Goal: Task Accomplishment & Management: Manage account settings

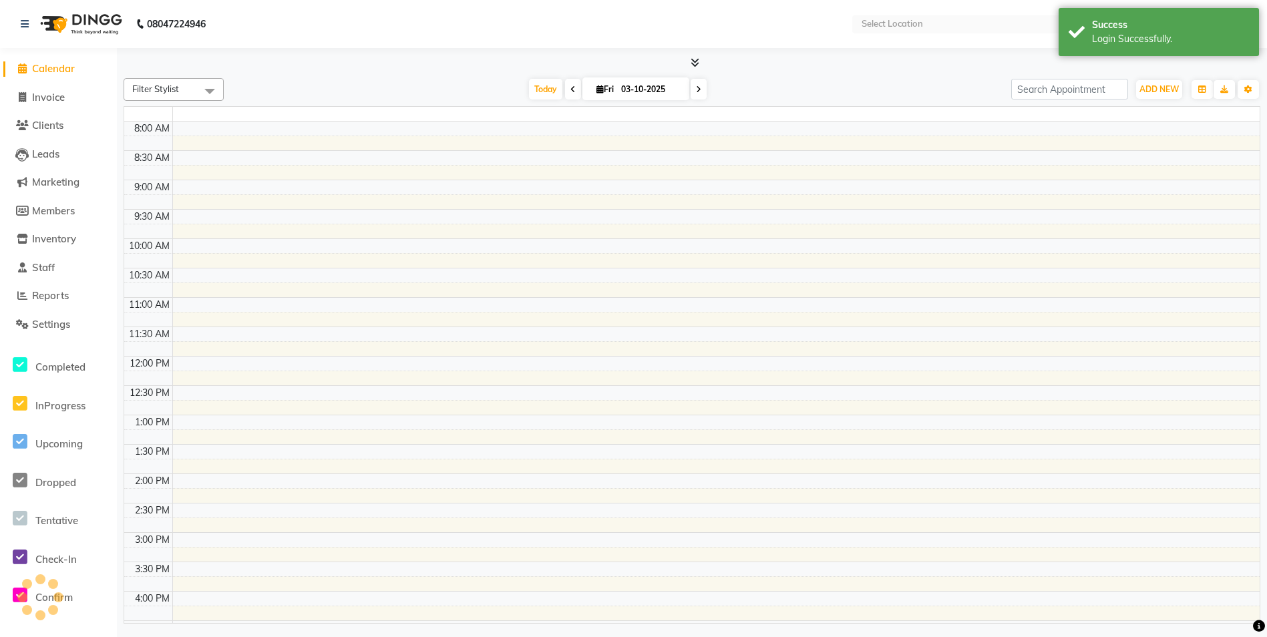
select select "en"
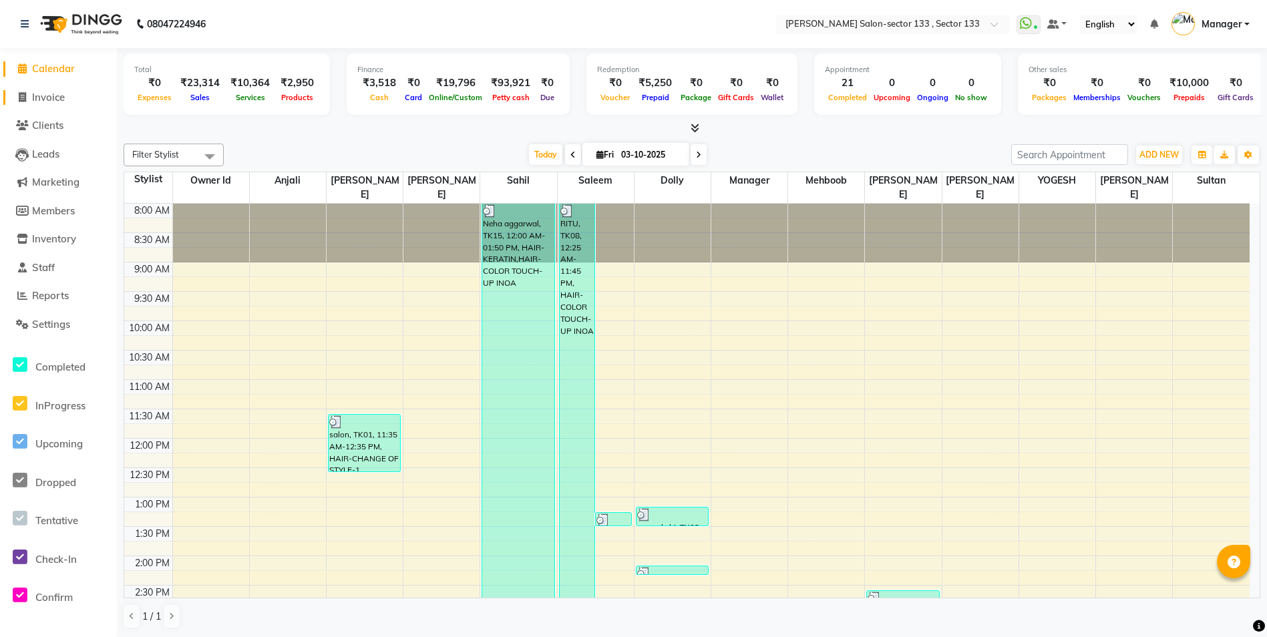
click at [63, 91] on span "Invoice" at bounding box center [48, 97] width 33 height 13
select select "8302"
select select "service"
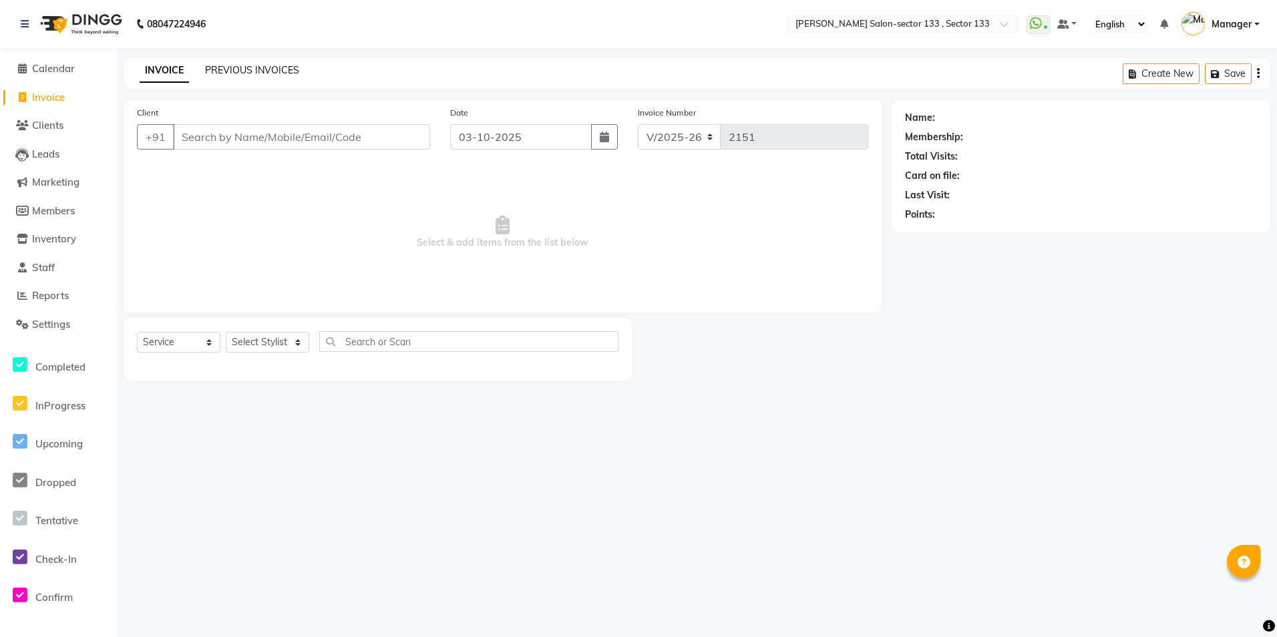
click at [228, 71] on link "PREVIOUS INVOICES" at bounding box center [252, 70] width 94 height 12
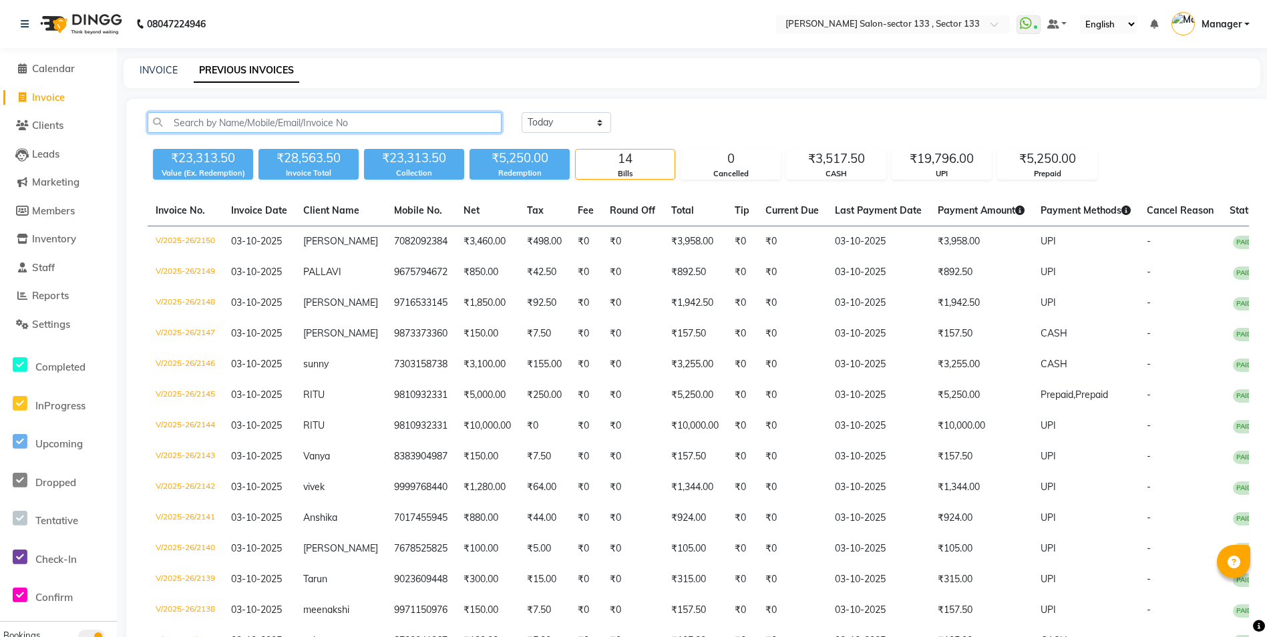
click at [282, 117] on input "text" at bounding box center [325, 122] width 354 height 21
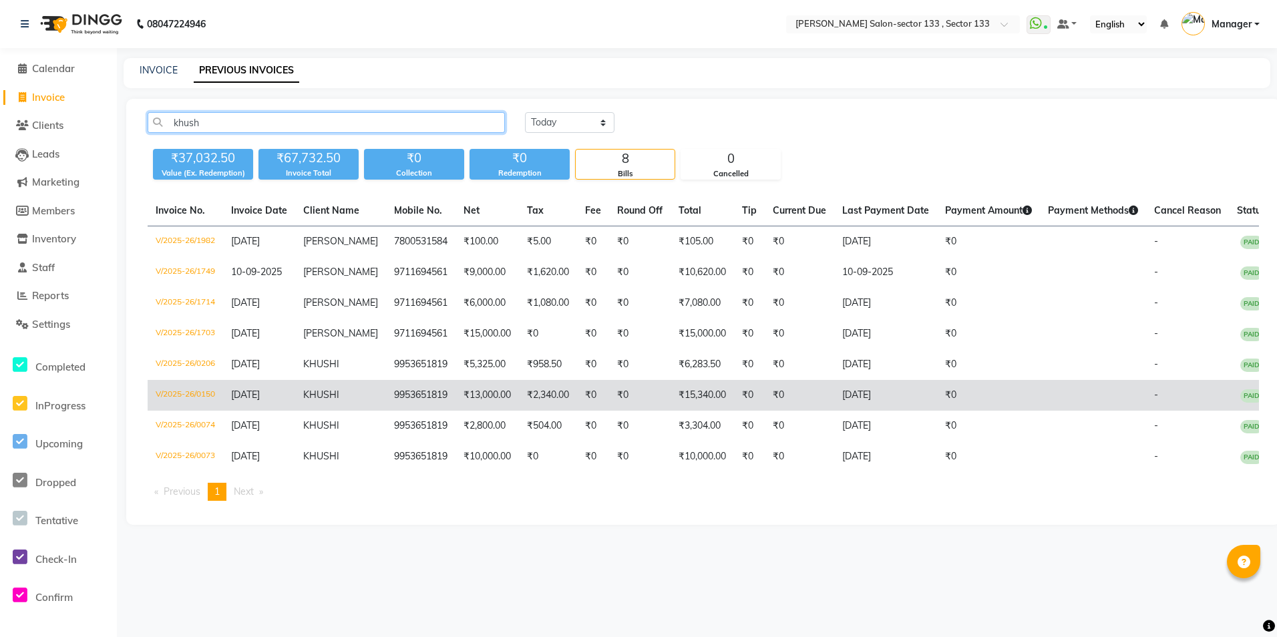
type input "khush"
click at [672, 403] on td "₹15,340.00" at bounding box center [701, 395] width 63 height 31
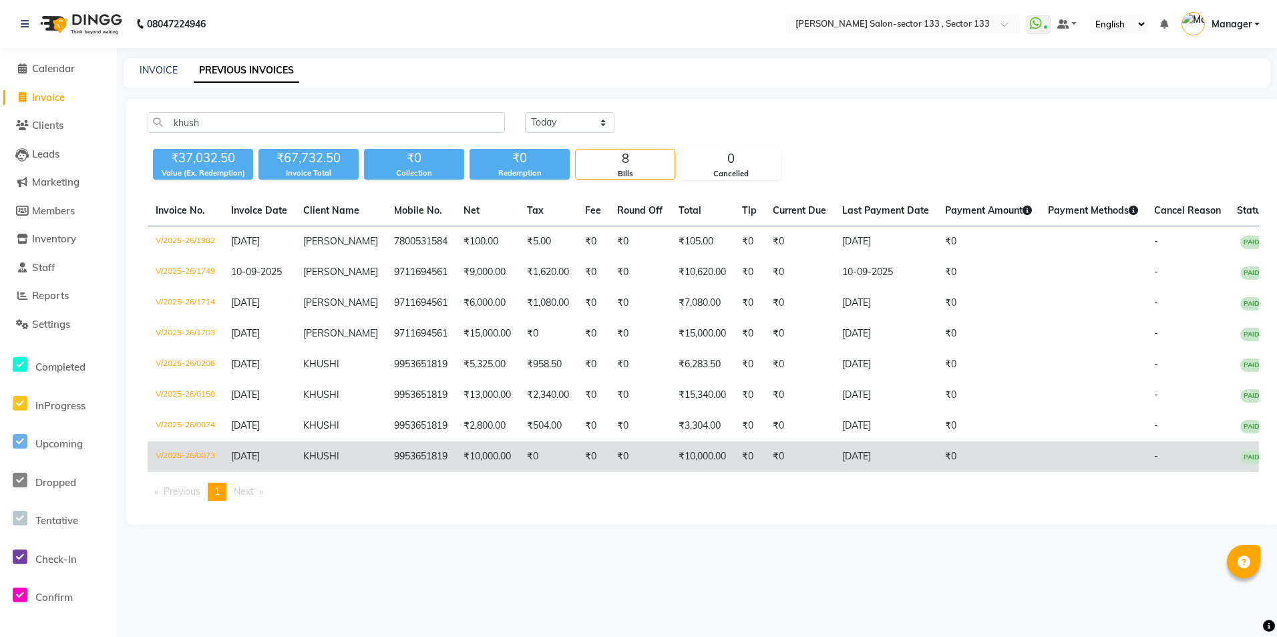
click at [470, 447] on td "₹10,000.00" at bounding box center [486, 456] width 63 height 31
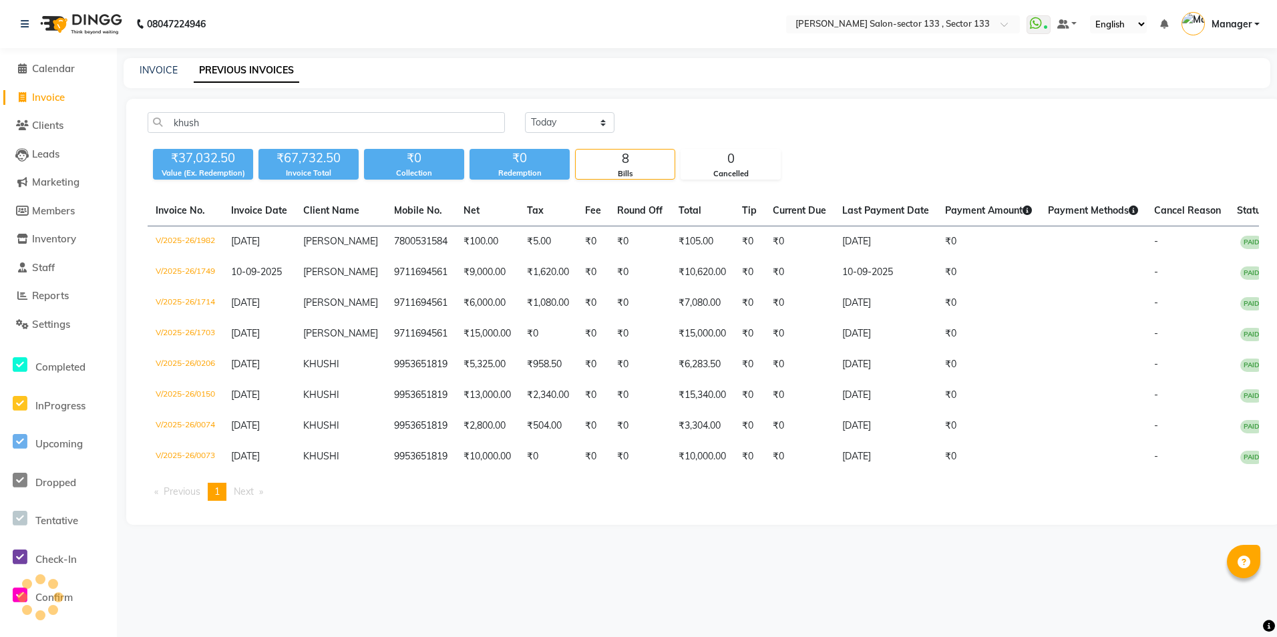
click at [81, 61] on li "Calendar" at bounding box center [58, 69] width 117 height 29
click at [53, 68] on span "Calendar" at bounding box center [53, 68] width 43 height 13
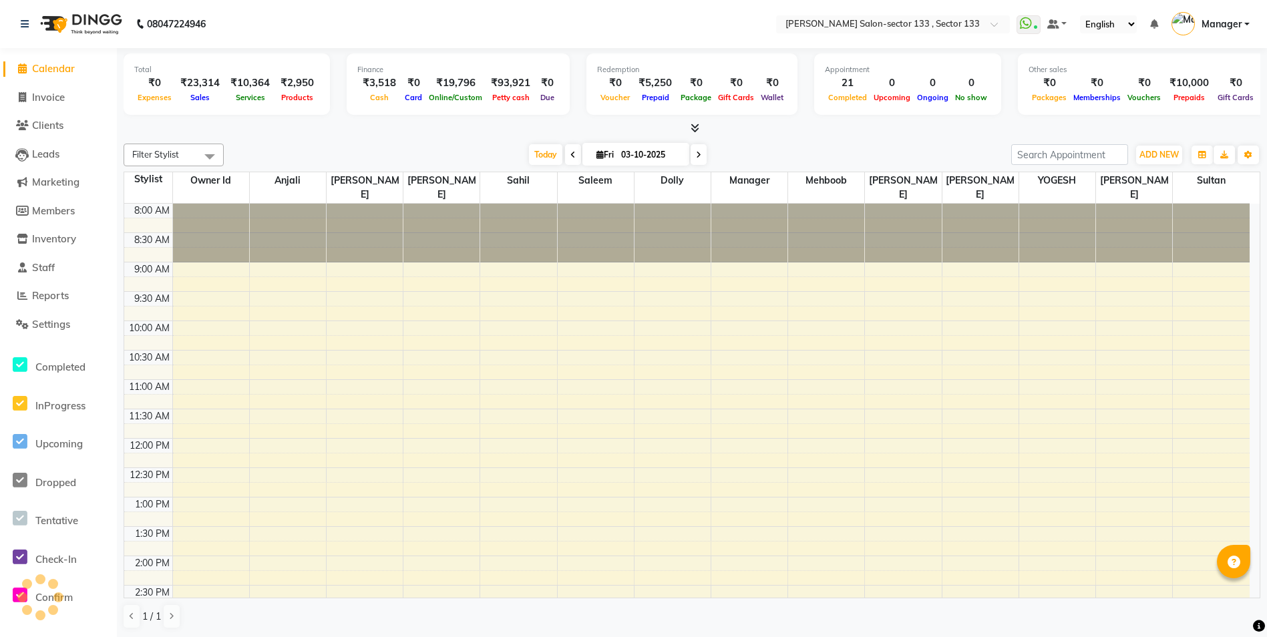
click at [439, 86] on div "₹19,796" at bounding box center [455, 82] width 60 height 15
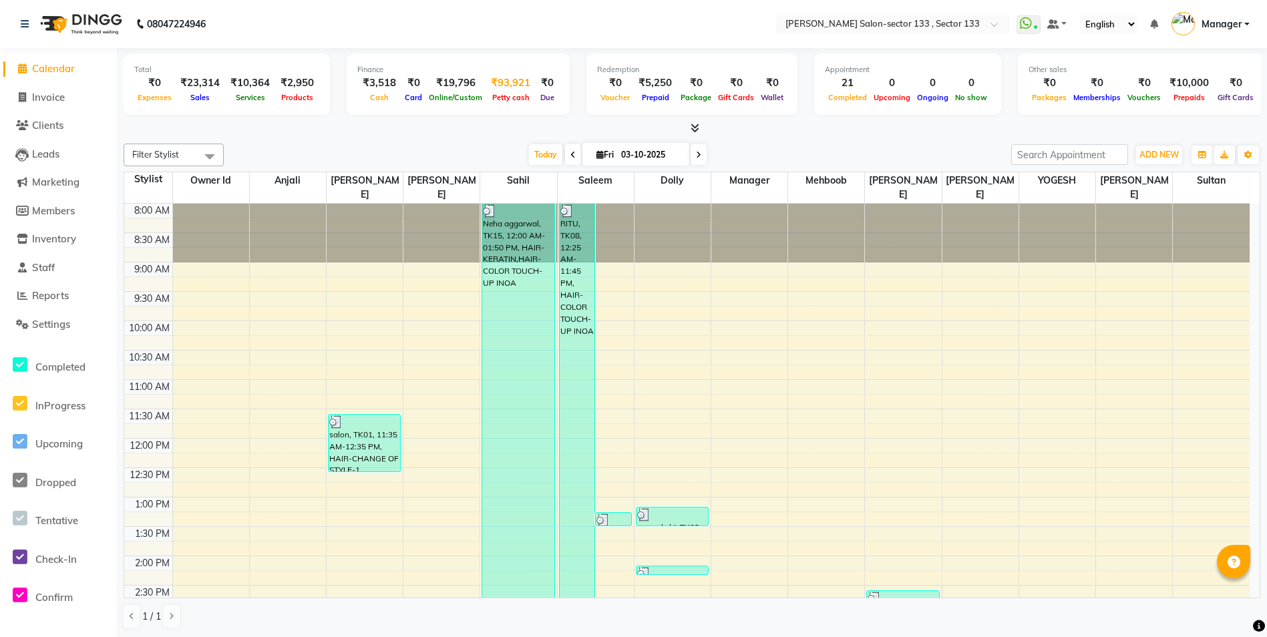
click at [504, 91] on div "Petty cash" at bounding box center [510, 97] width 50 height 14
click at [498, 78] on div "₹93,921" at bounding box center [510, 82] width 50 height 15
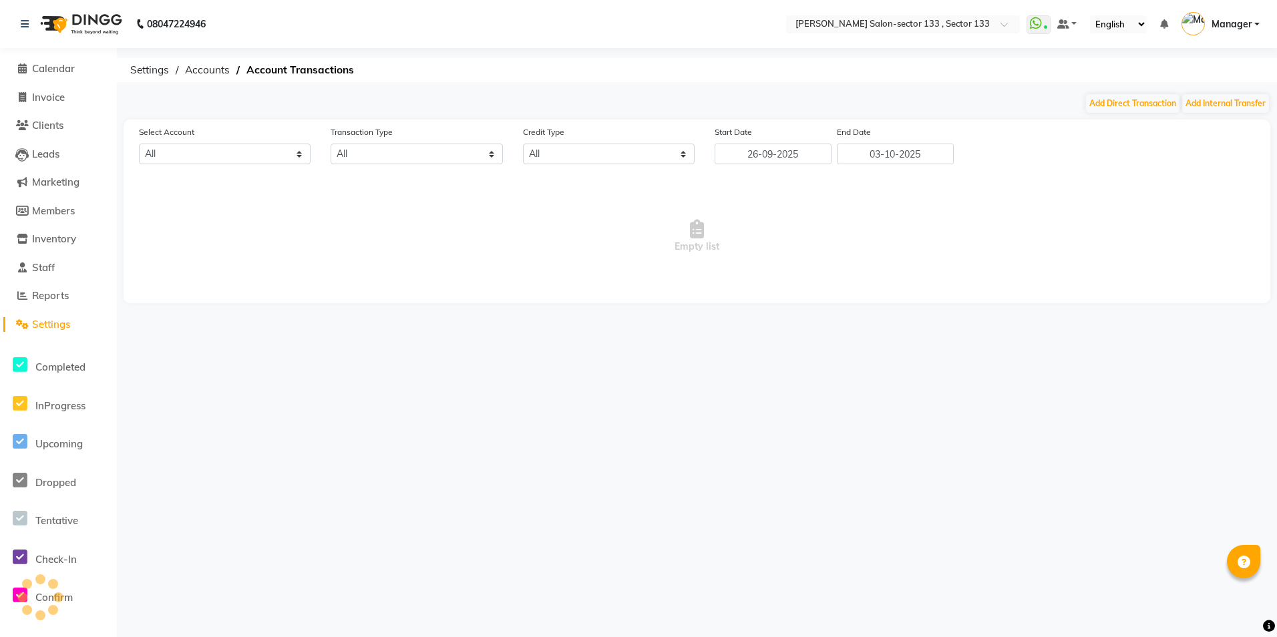
select select "7429"
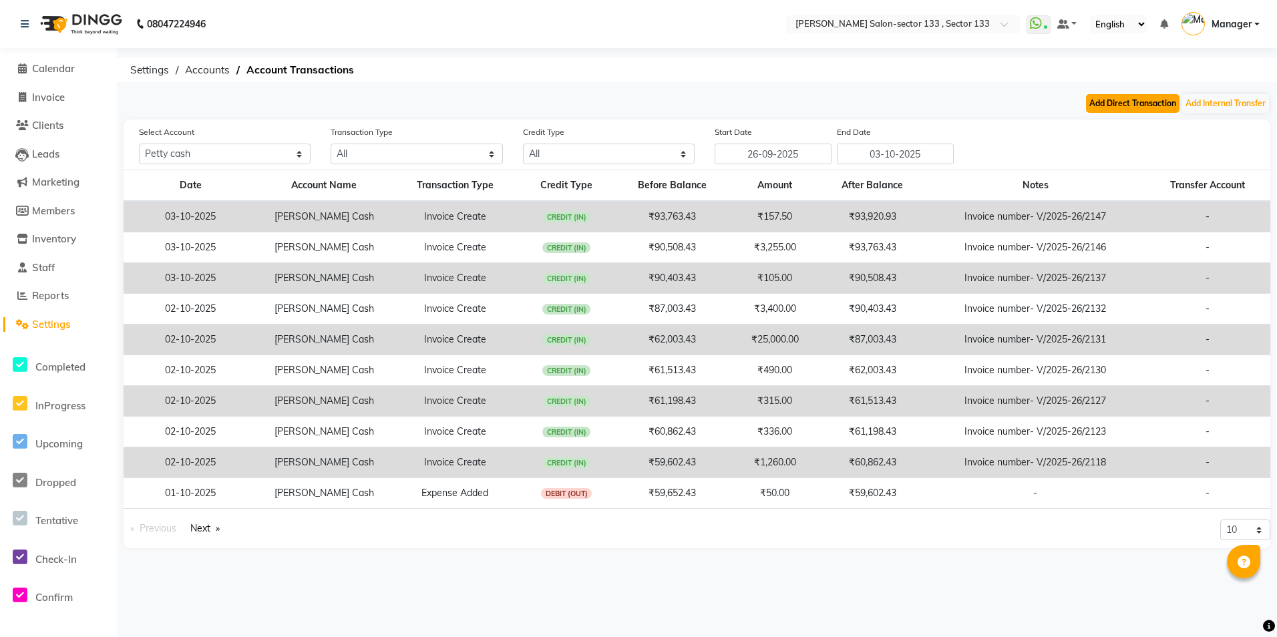
click at [1099, 103] on button "Add Direct Transaction" at bounding box center [1132, 103] width 93 height 19
select select "direct"
select select "7429"
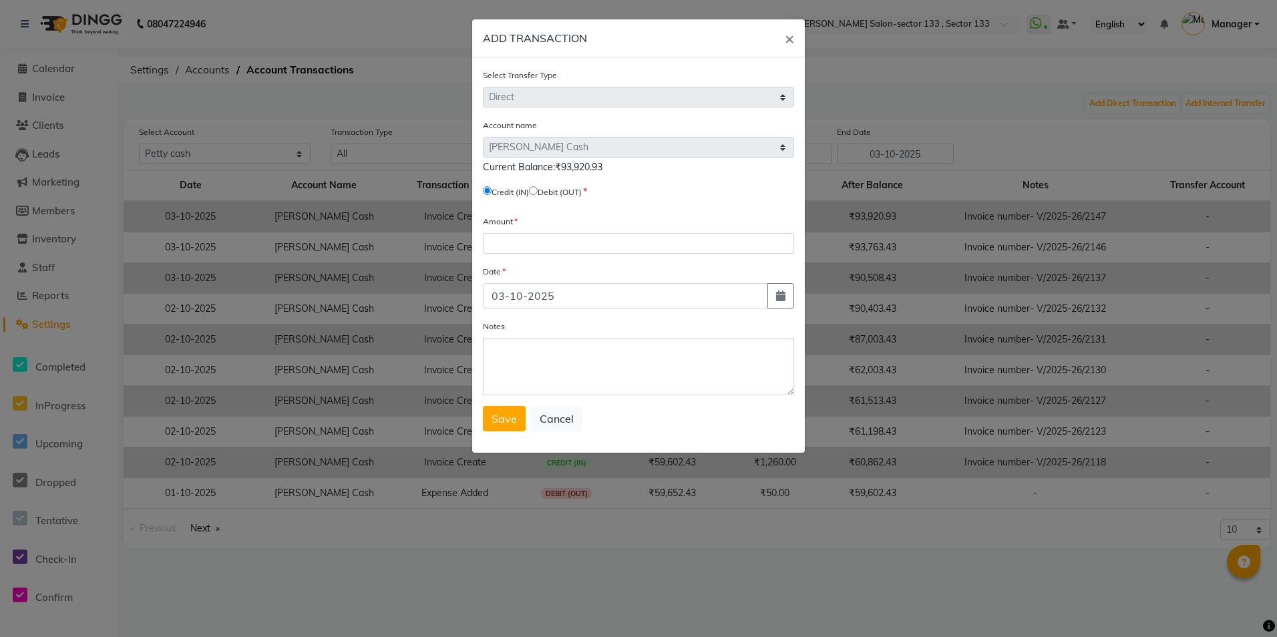
click at [538, 183] on div "Account name Select Petty Cash Default Account Current Balance:₹93,920.93 Credi…" at bounding box center [638, 160] width 311 height 85
click at [548, 198] on div "Credit (IN) Debit (OUT)" at bounding box center [638, 194] width 311 height 19
click at [546, 193] on label "Debit (OUT)" at bounding box center [560, 192] width 44 height 12
click at [538, 194] on input "radio" at bounding box center [533, 190] width 9 height 9
radio input "true"
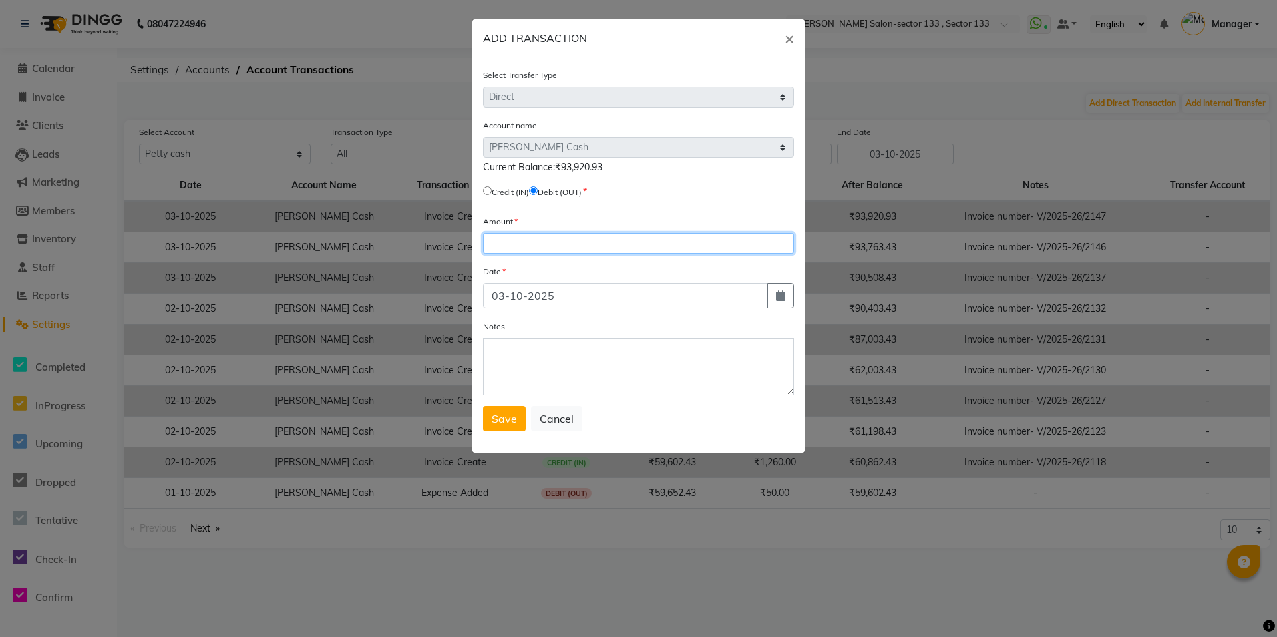
click at [546, 242] on input "number" at bounding box center [638, 243] width 311 height 21
drag, startPoint x: 546, startPoint y: 243, endPoint x: 572, endPoint y: 253, distance: 27.3
click at [572, 253] on input "number" at bounding box center [638, 243] width 311 height 21
type input "59000"
click at [501, 423] on span "Save" at bounding box center [503, 418] width 25 height 13
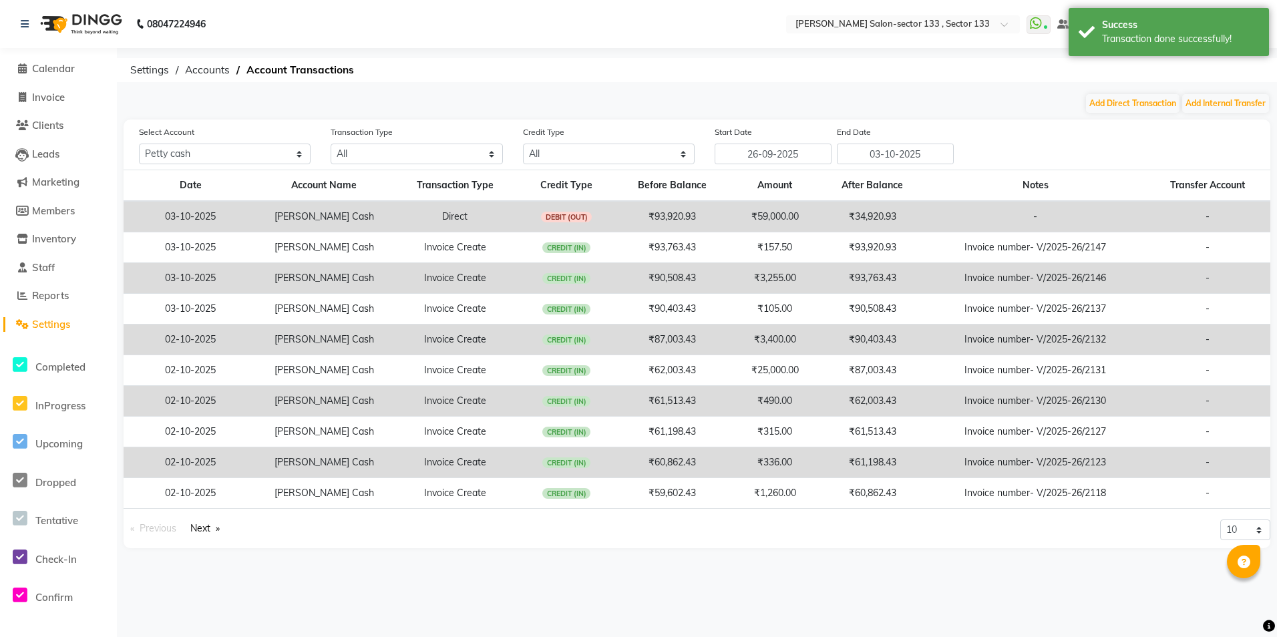
click at [46, 314] on li "Settings" at bounding box center [58, 325] width 117 height 29
click at [45, 331] on link "Settings" at bounding box center [58, 324] width 110 height 15
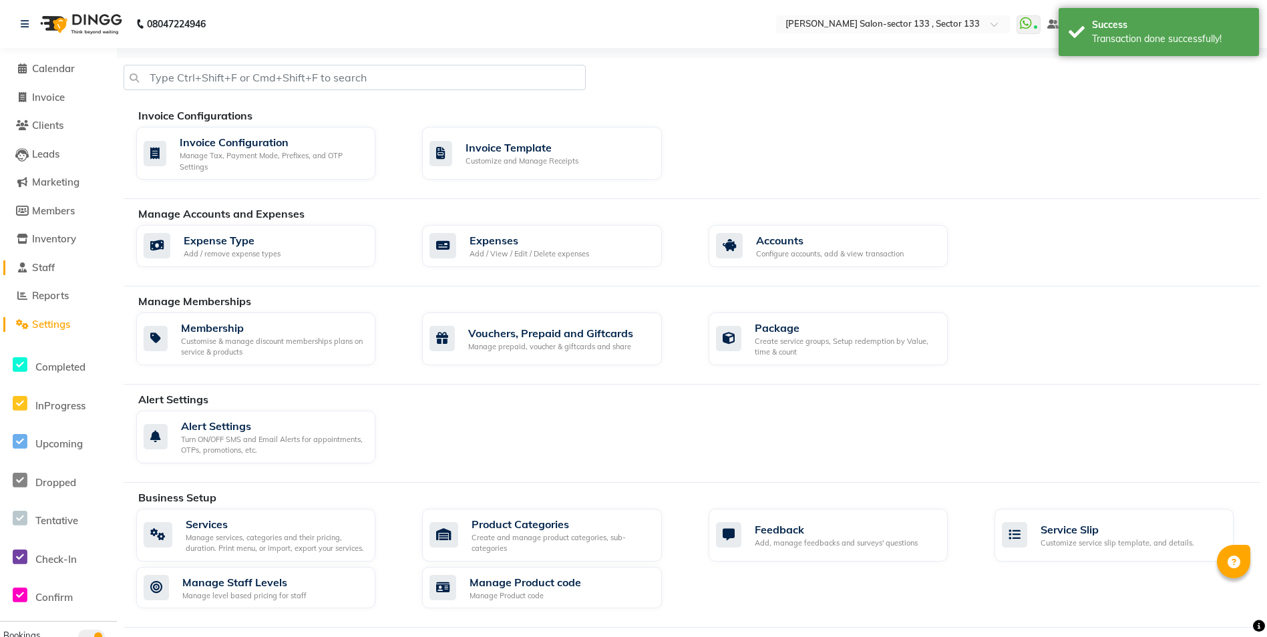
click at [55, 266] on span "Staff" at bounding box center [43, 267] width 23 height 13
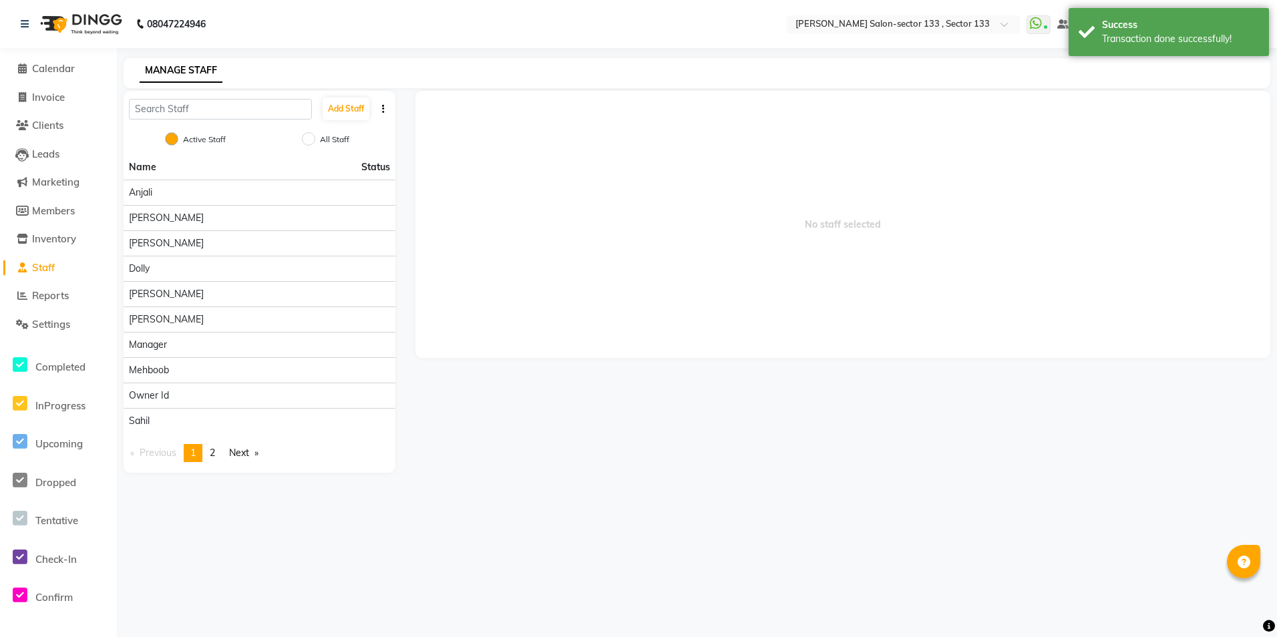
click at [55, 266] on span "Staff" at bounding box center [43, 267] width 23 height 13
click at [54, 294] on span "Reports" at bounding box center [50, 295] width 37 height 13
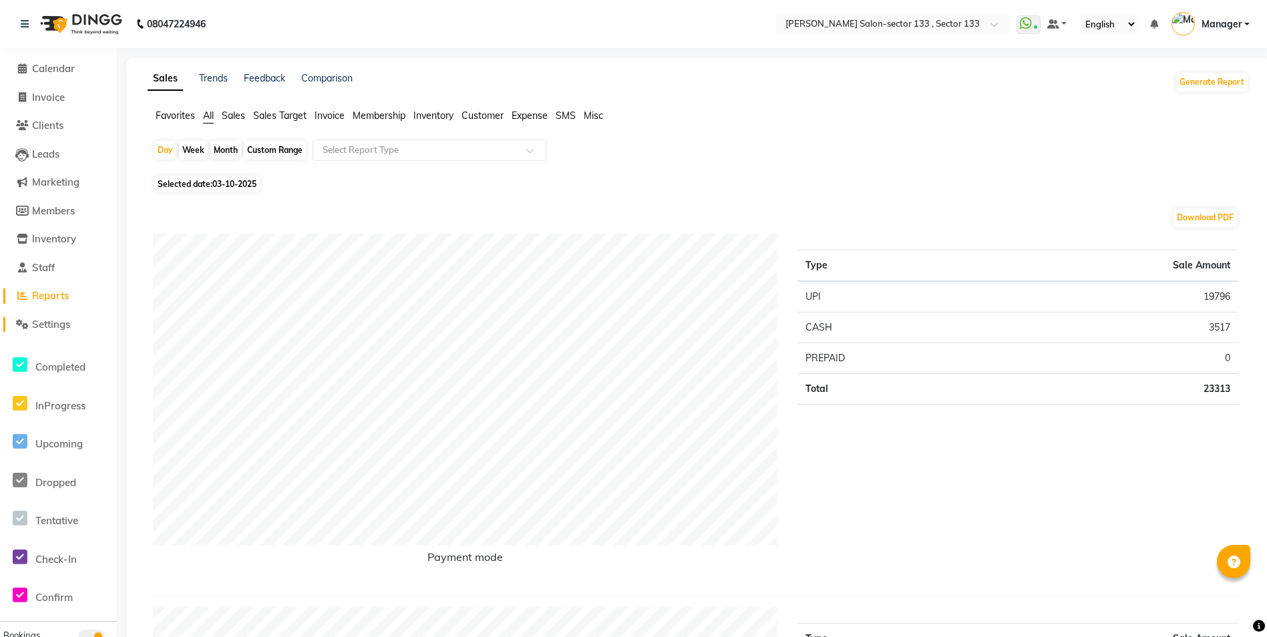
click at [31, 325] on span at bounding box center [22, 324] width 20 height 15
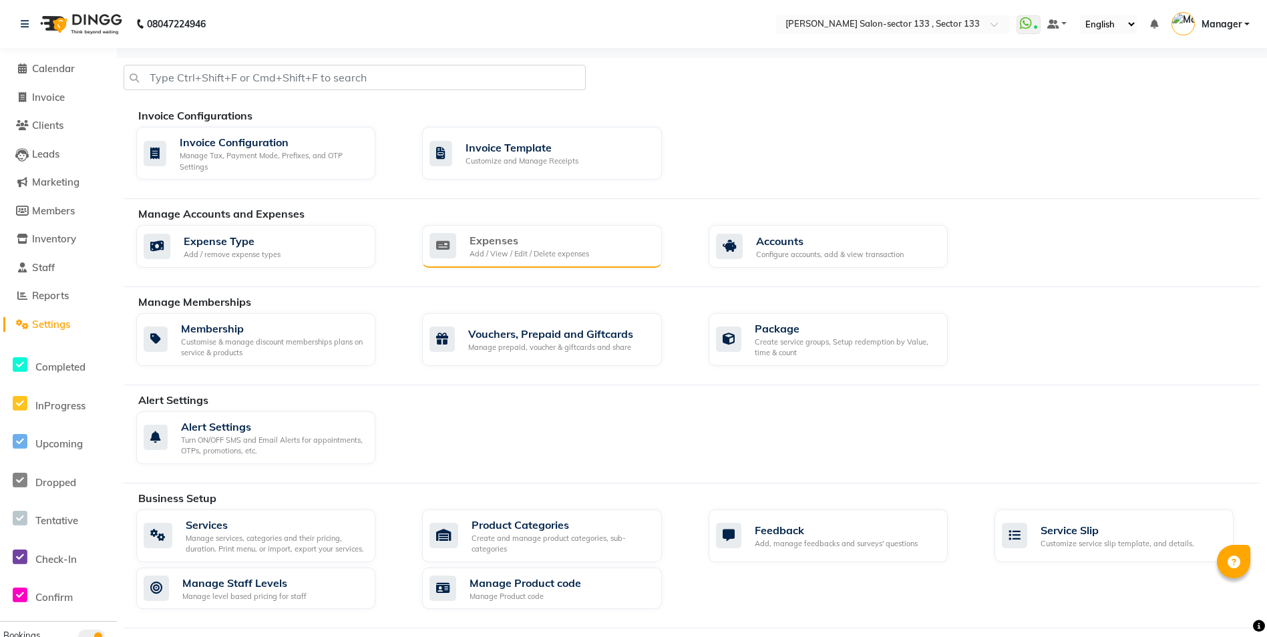
click at [450, 248] on icon at bounding box center [442, 245] width 27 height 25
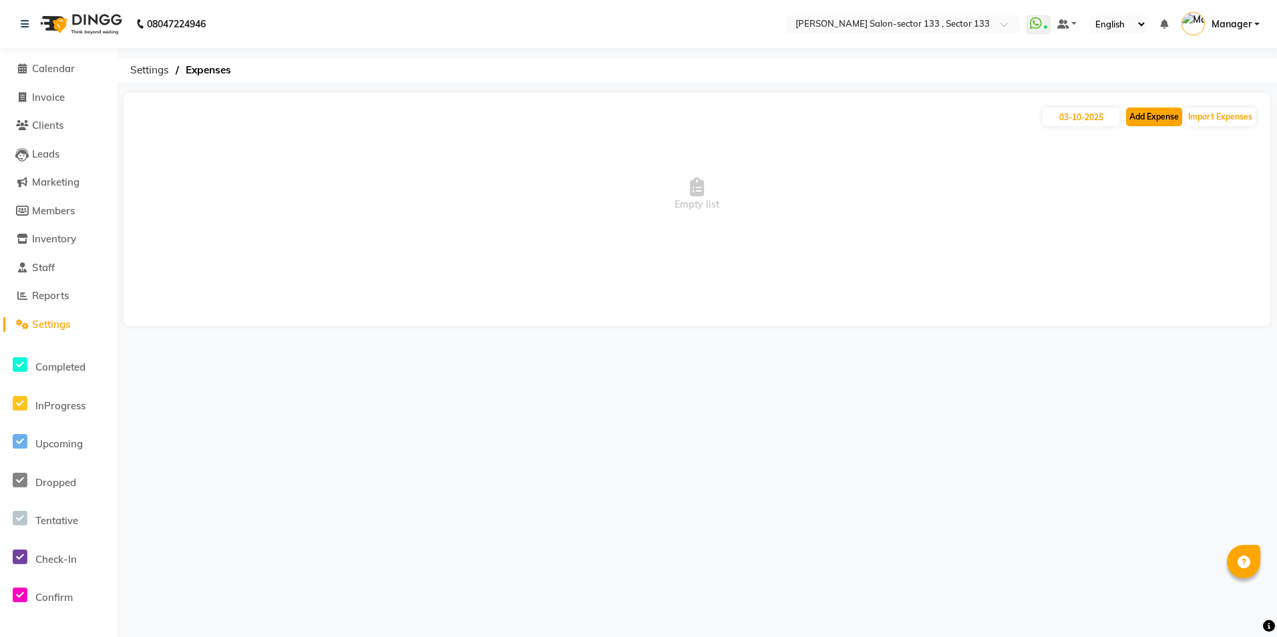
click at [1170, 119] on button "Add Expense" at bounding box center [1154, 117] width 56 height 19
select select "1"
select select "7429"
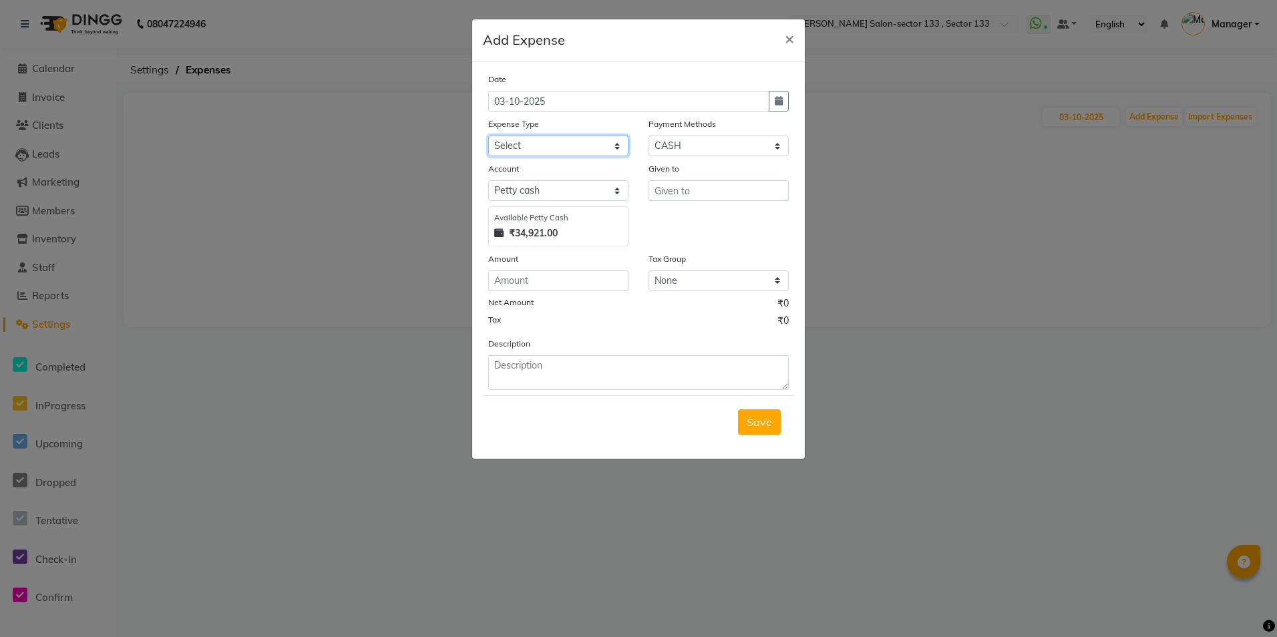
click at [583, 150] on select "Select Advance Salary BILLS client change paytm Client Snacks Coffee CONVEYANCE…" at bounding box center [558, 146] width 140 height 21
select select "19515"
click at [488, 136] on select "Select Advance Salary BILLS client change paytm Client Snacks Coffee CONVEYANCE…" at bounding box center [558, 146] width 140 height 21
click at [719, 191] on input "text" at bounding box center [718, 190] width 140 height 21
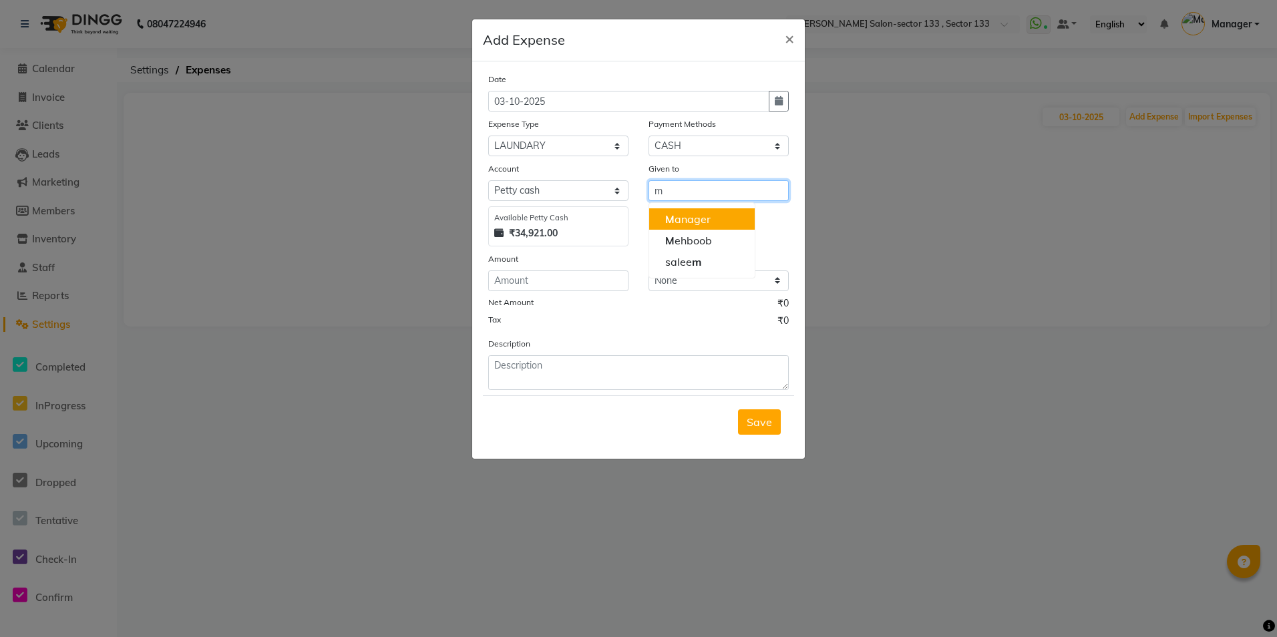
click at [714, 218] on button "M anager" at bounding box center [702, 218] width 106 height 21
type input "Manager"
click at [517, 278] on input "number" at bounding box center [558, 280] width 140 height 21
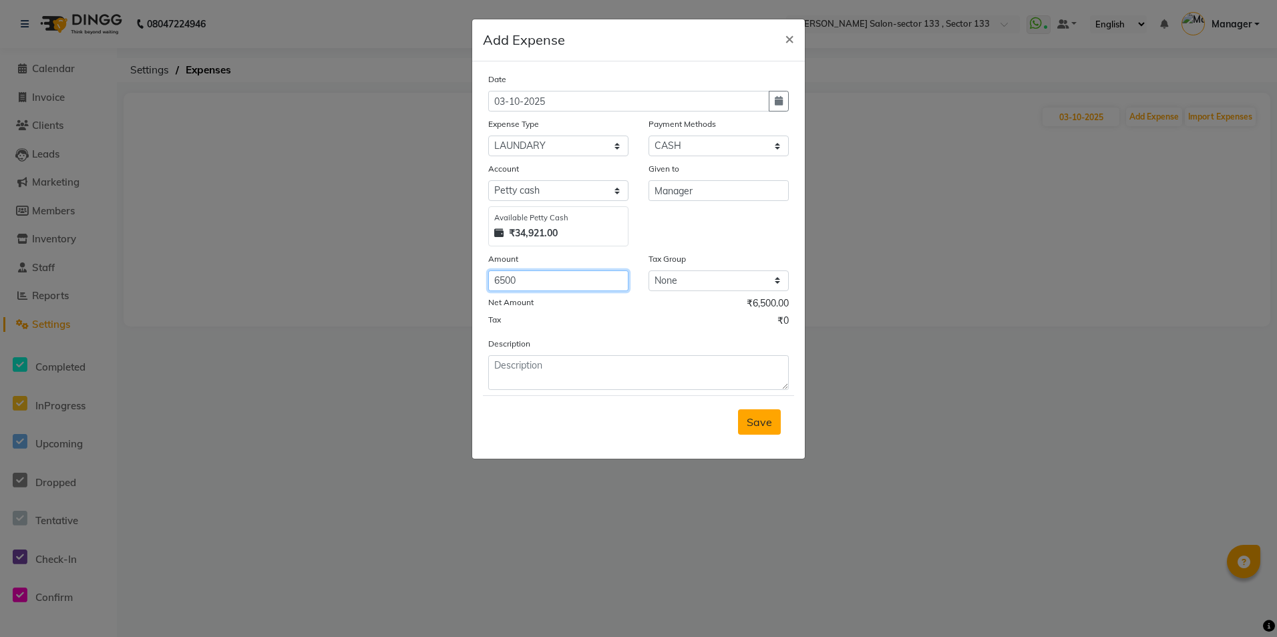
type input "6500"
click at [747, 429] on button "Save" at bounding box center [759, 421] width 43 height 25
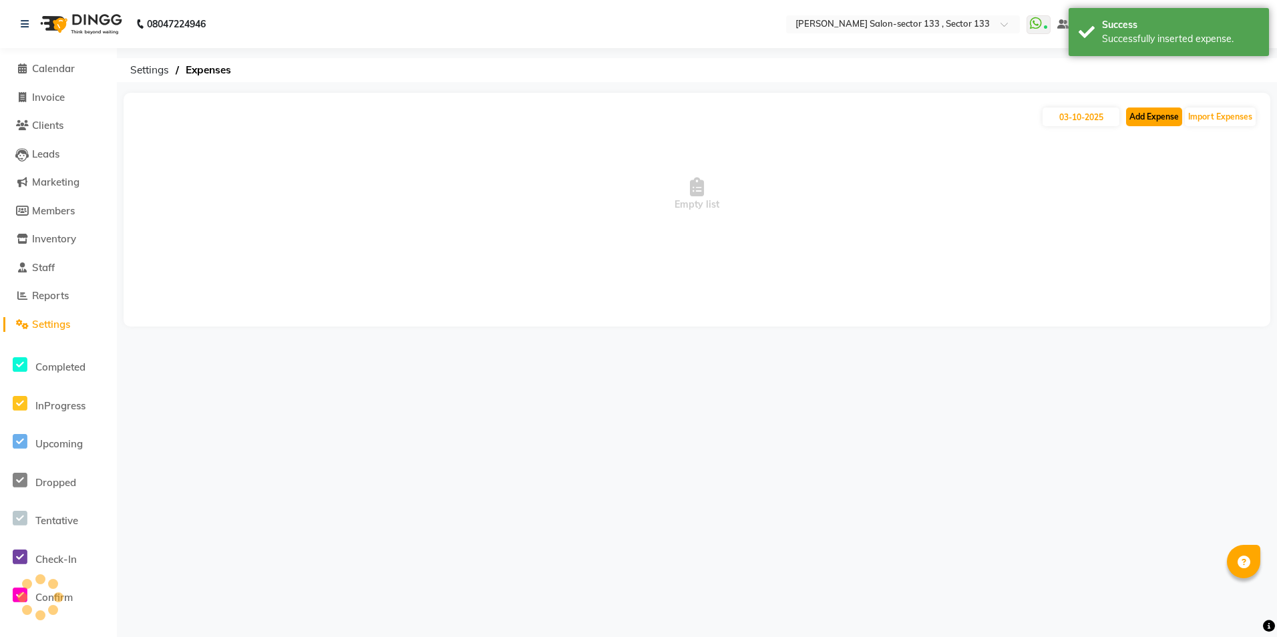
click at [1151, 119] on button "Add Expense" at bounding box center [1154, 117] width 56 height 19
select select "1"
select select "7429"
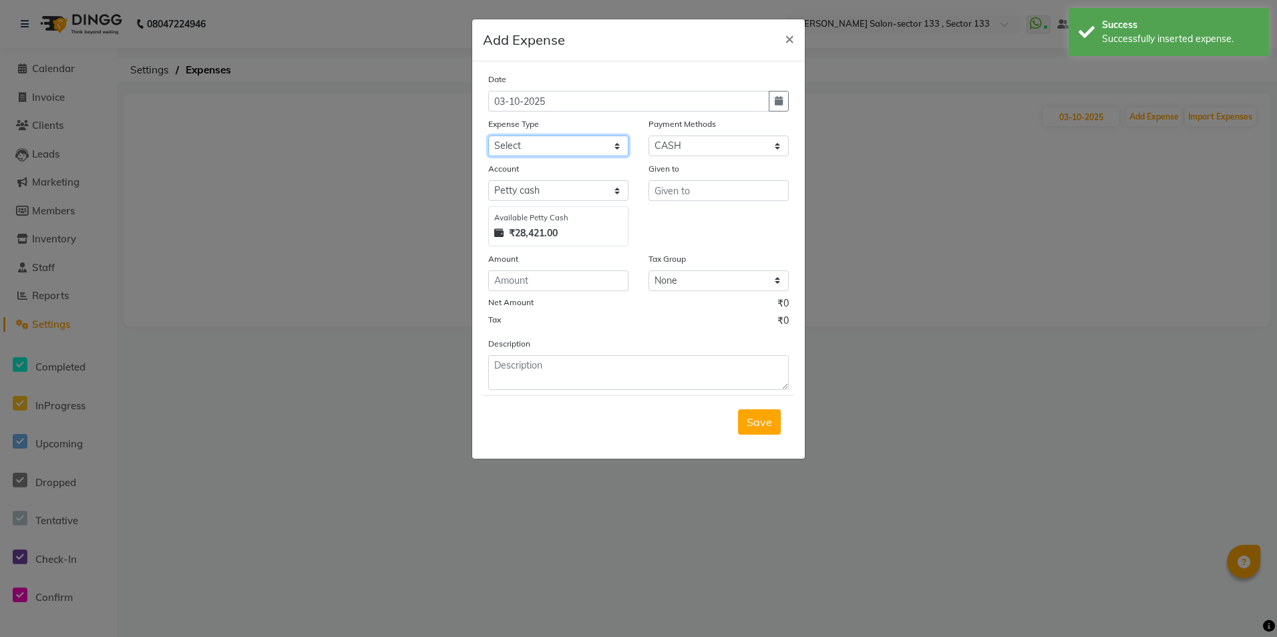
click at [563, 136] on select "Select Advance Salary BILLS client change paytm Client Snacks Coffee CONVEYANCE…" at bounding box center [558, 146] width 140 height 21
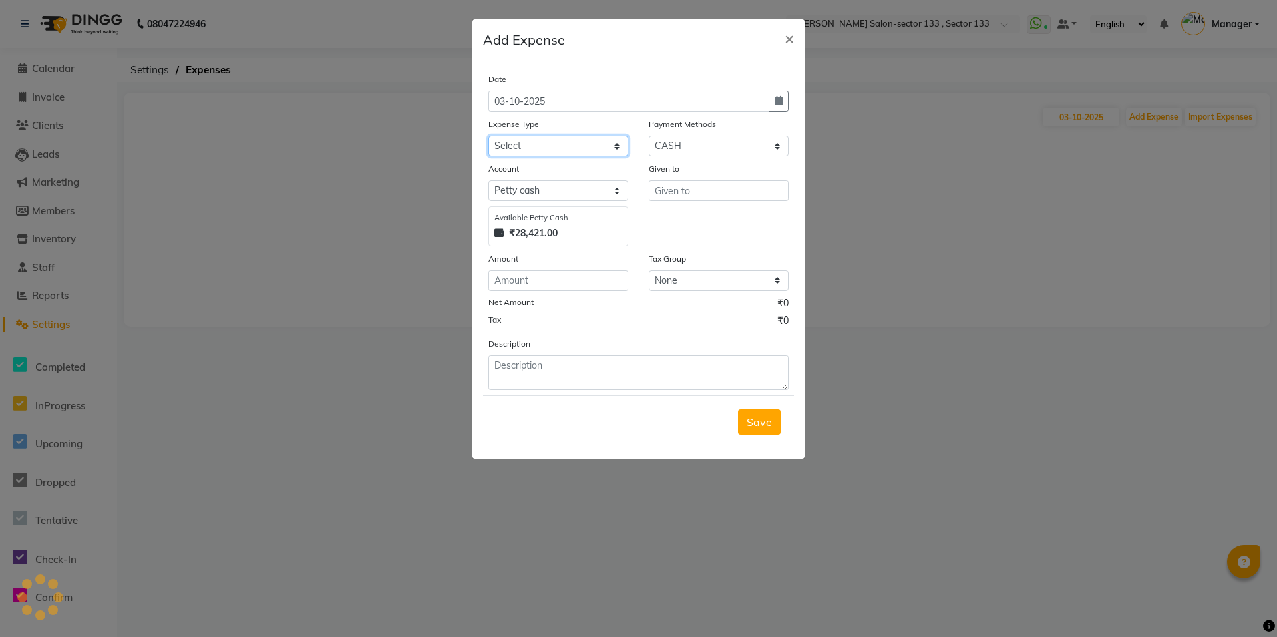
select select "12177"
click at [488, 136] on select "Select Advance Salary BILLS client change paytm Client Snacks Coffee CONVEYANCE…" at bounding box center [558, 146] width 140 height 21
click at [670, 188] on input "text" at bounding box center [718, 190] width 140 height 21
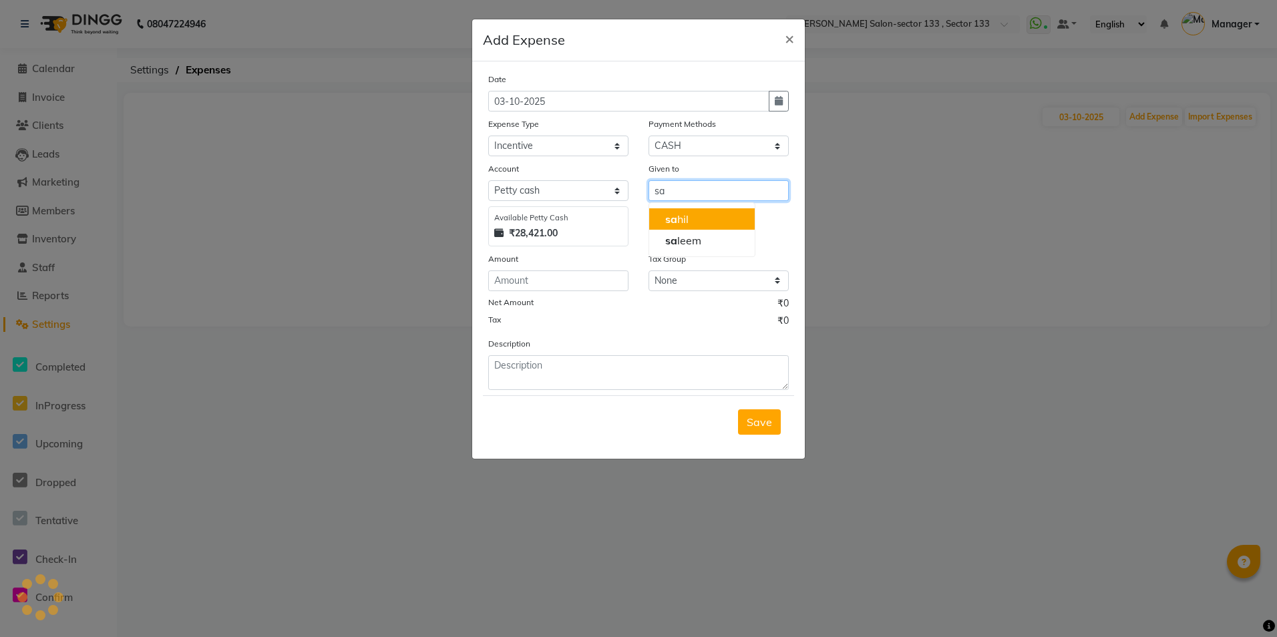
click at [697, 212] on button "sa hil" at bounding box center [702, 218] width 106 height 21
type input "sahil"
click at [548, 279] on input "number" at bounding box center [558, 280] width 140 height 21
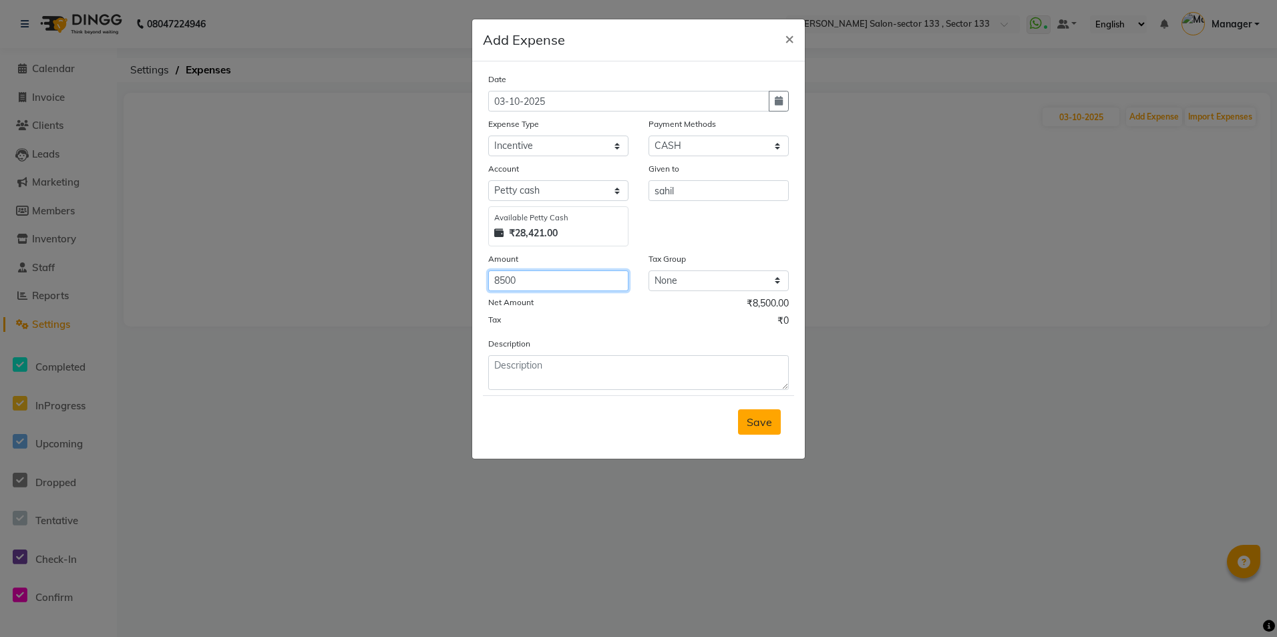
type input "8500"
click at [749, 423] on span "Save" at bounding box center [759, 421] width 25 height 13
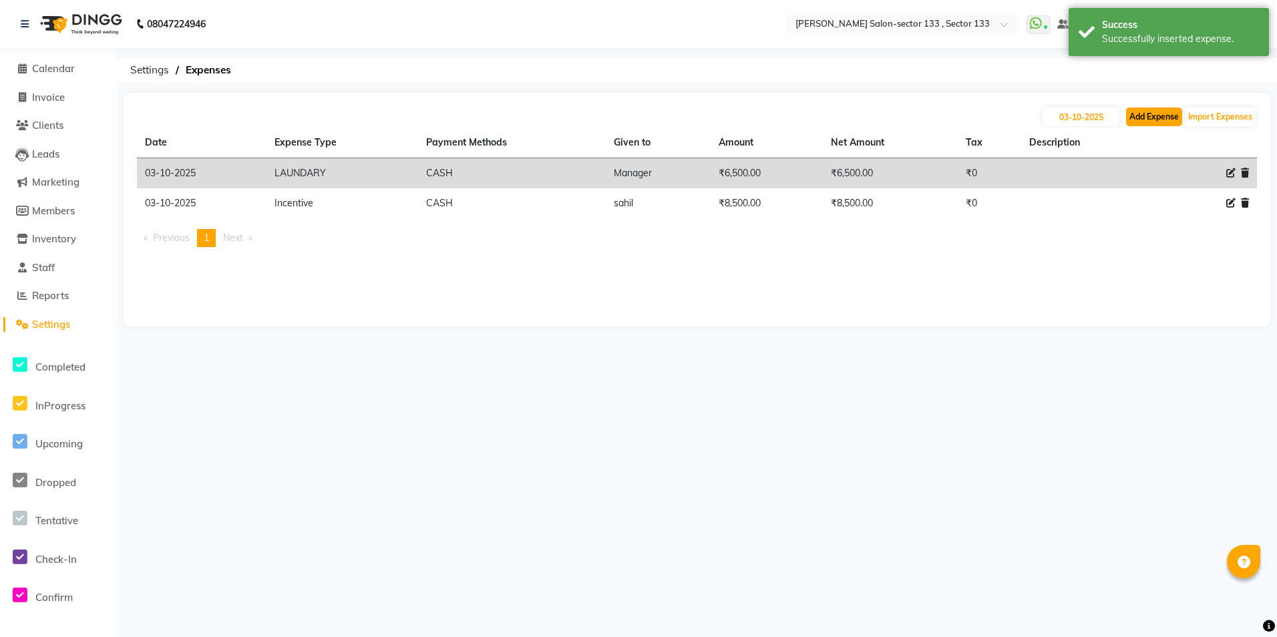
click at [1165, 112] on button "Add Expense" at bounding box center [1154, 117] width 56 height 19
select select "1"
select select "7429"
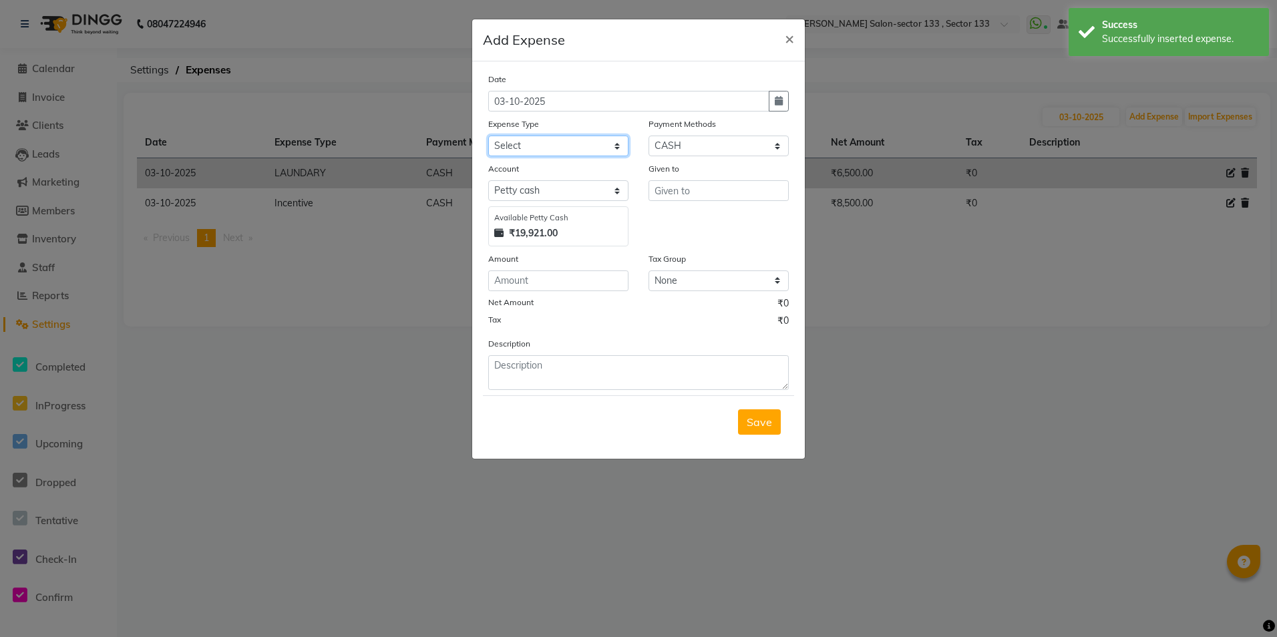
click at [610, 151] on select "Select Advance Salary BILLS client change paytm Client Snacks Coffee CONVEYANCE…" at bounding box center [558, 146] width 140 height 21
select select "12177"
click at [488, 136] on select "Select Advance Salary BILLS client change paytm Client Snacks Coffee CONVEYANCE…" at bounding box center [558, 146] width 140 height 21
click at [711, 177] on div "Given to" at bounding box center [718, 171] width 140 height 19
click at [711, 183] on input "text" at bounding box center [718, 190] width 140 height 21
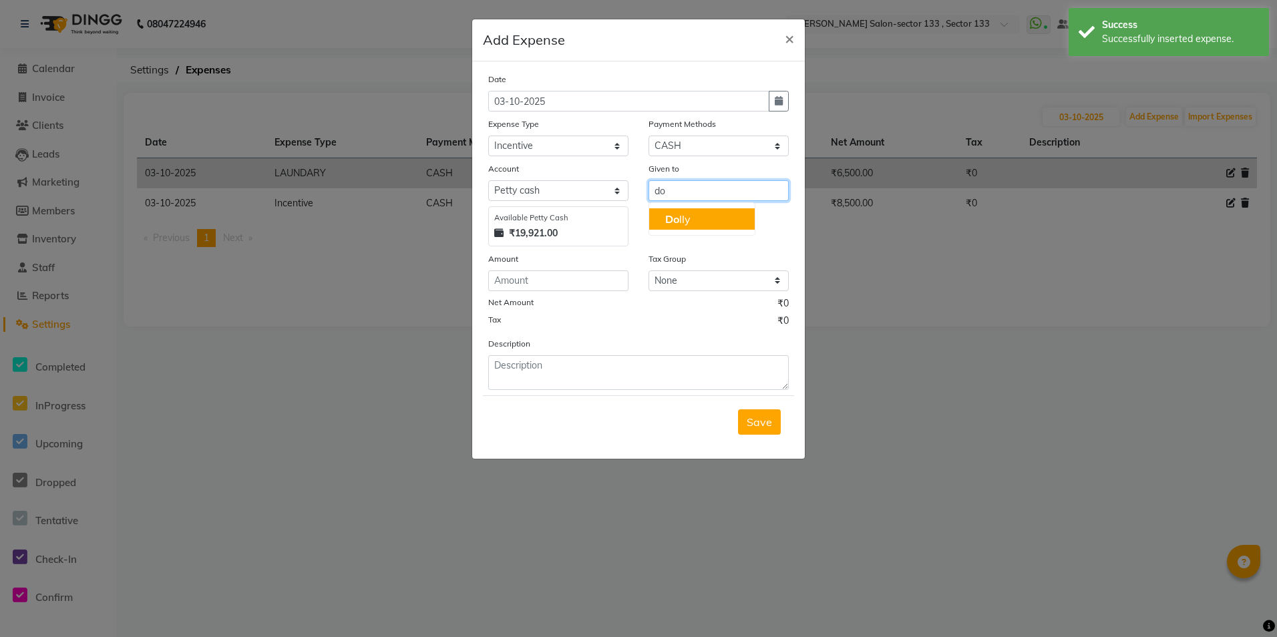
click at [711, 216] on button "Do lly" at bounding box center [702, 218] width 106 height 21
type input "Dolly"
click at [594, 280] on input "number" at bounding box center [558, 280] width 140 height 21
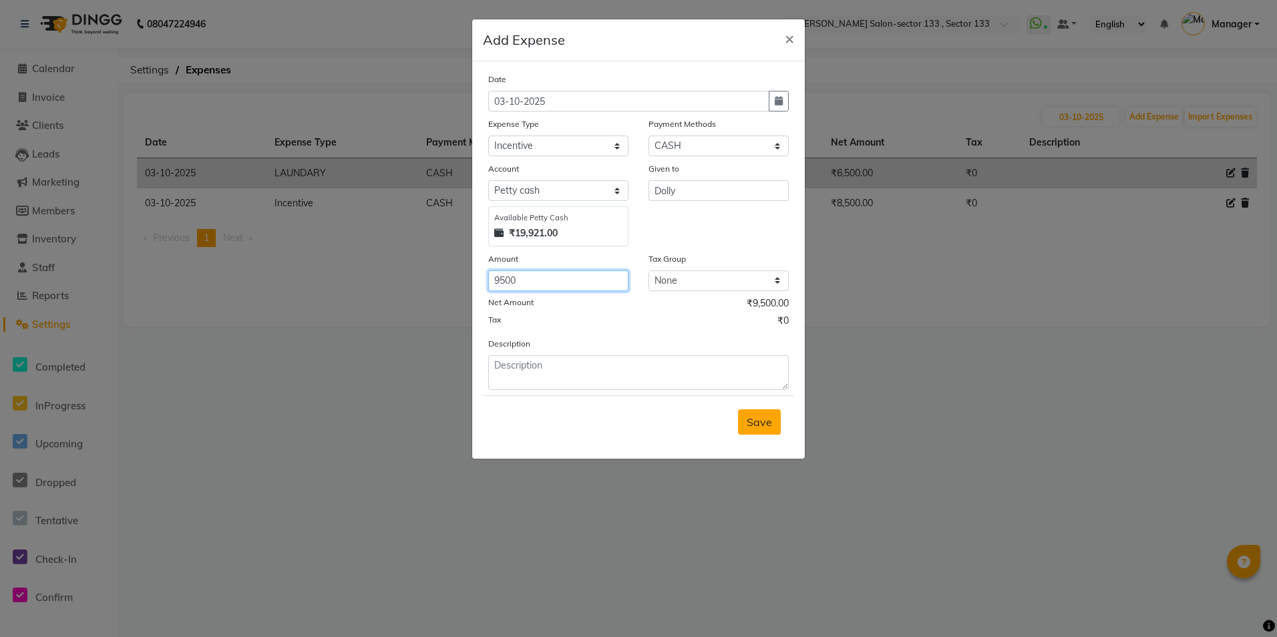
type input "9500"
click at [757, 426] on span "Save" at bounding box center [759, 421] width 25 height 13
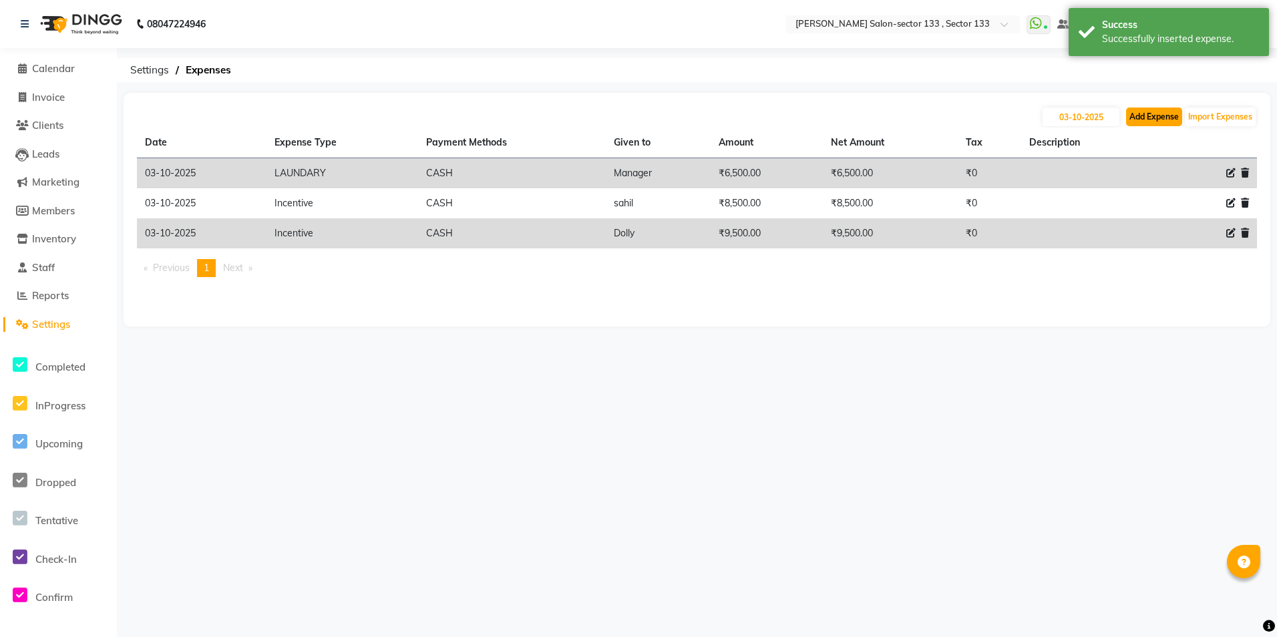
click at [1164, 110] on button "Add Expense" at bounding box center [1154, 117] width 56 height 19
select select "1"
select select "7429"
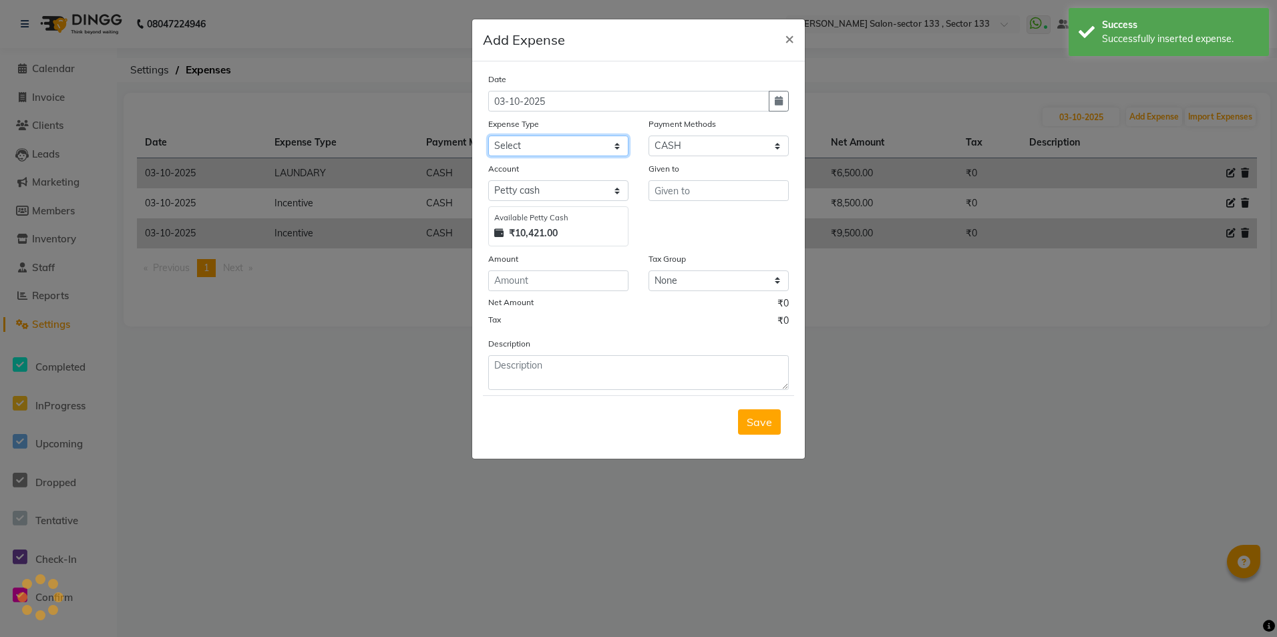
click at [578, 144] on select "Select Advance Salary BILLS client change paytm Client Snacks Coffee CONVEYANCE…" at bounding box center [558, 146] width 140 height 21
select select "12177"
click at [488, 136] on select "Select Advance Salary BILLS client change paytm Client Snacks Coffee CONVEYANCE…" at bounding box center [558, 146] width 140 height 21
click at [683, 198] on input "text" at bounding box center [718, 190] width 140 height 21
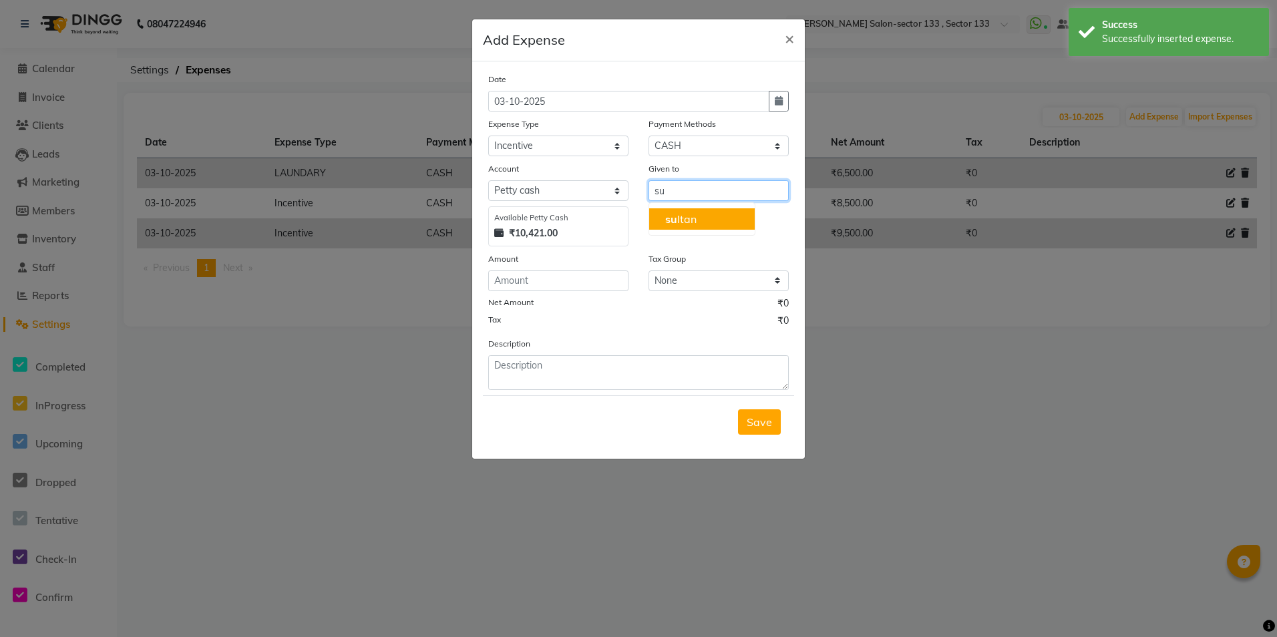
click at [682, 216] on ngb-highlight "su ltan" at bounding box center [680, 218] width 31 height 13
type input "sultan"
click at [600, 284] on input "number" at bounding box center [558, 280] width 140 height 21
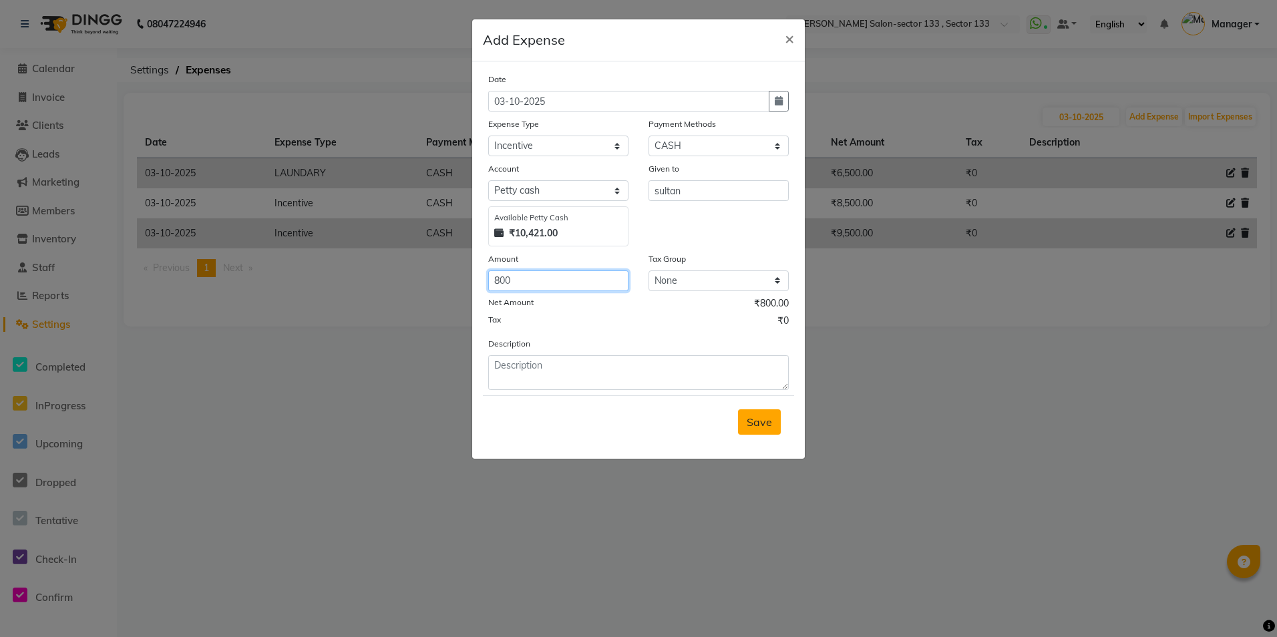
type input "800"
click at [776, 421] on button "Save" at bounding box center [759, 421] width 43 height 25
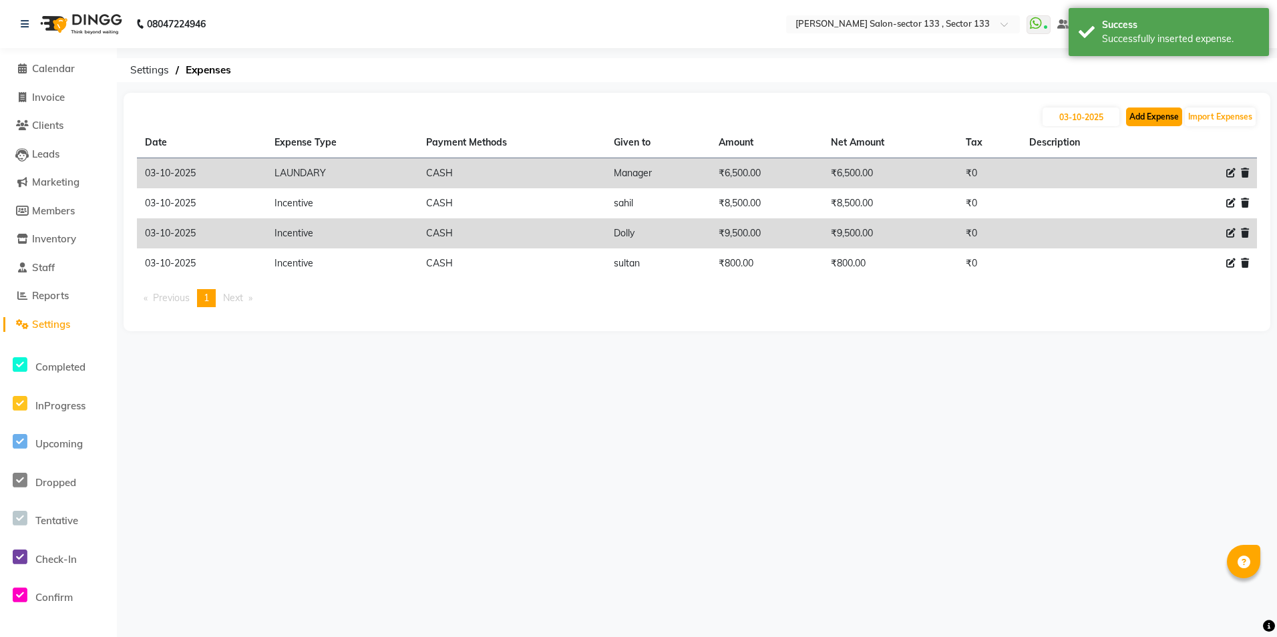
click at [1155, 113] on button "Add Expense" at bounding box center [1154, 117] width 56 height 19
select select "1"
select select "7429"
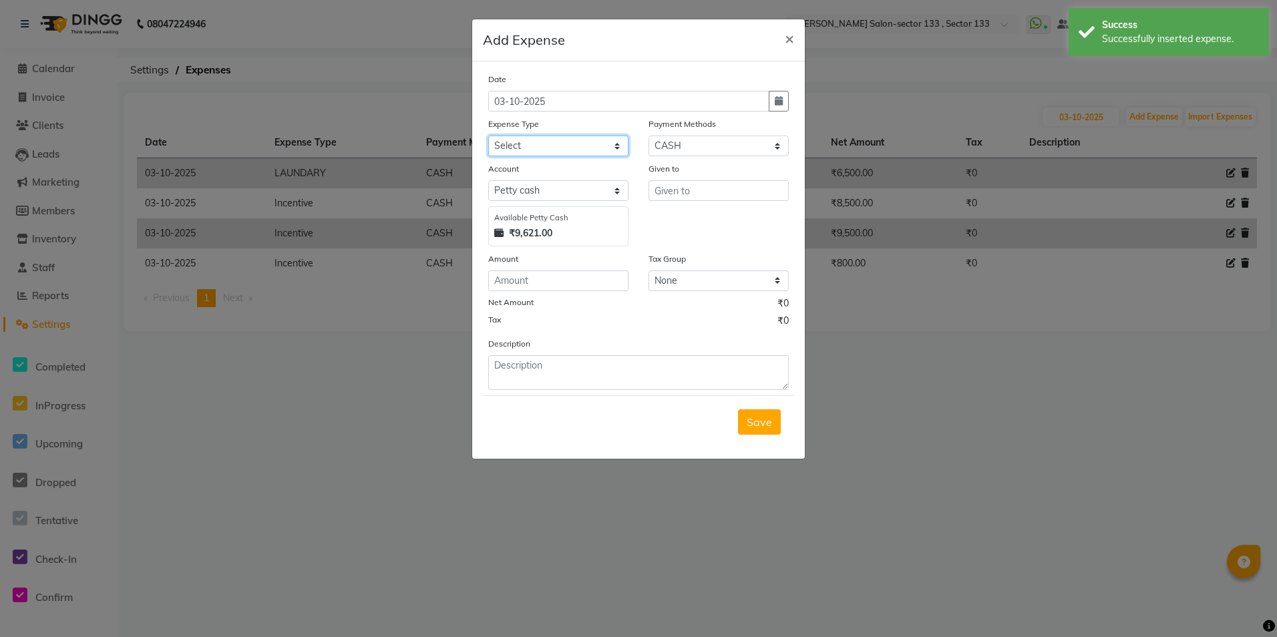
click at [548, 148] on select "Select Advance Salary BILLS client change paytm Client Snacks Coffee CONVEYANCE…" at bounding box center [558, 146] width 140 height 21
select select "12177"
click at [488, 136] on select "Select Advance Salary BILLS client change paytm Client Snacks Coffee CONVEYANCE…" at bounding box center [558, 146] width 140 height 21
click at [678, 211] on div "Given to" at bounding box center [718, 204] width 160 height 85
click at [690, 181] on input "text" at bounding box center [718, 190] width 140 height 21
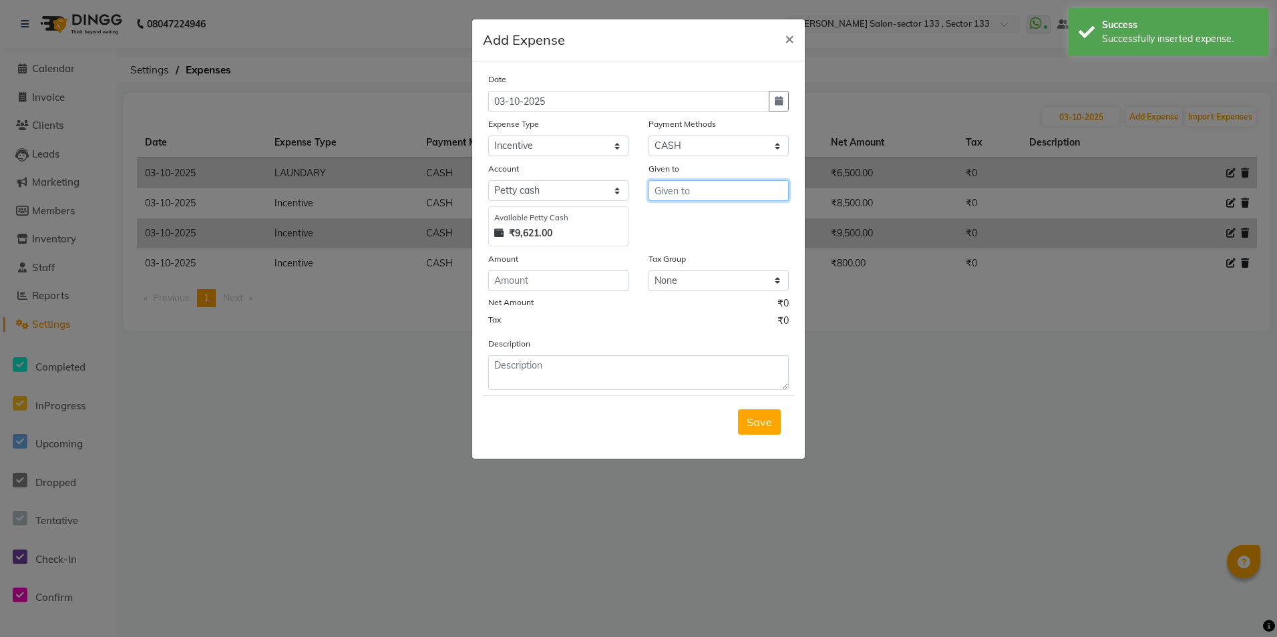
click at [687, 196] on input "text" at bounding box center [718, 190] width 140 height 21
click at [683, 218] on ngb-highlight "K IRTI" at bounding box center [678, 218] width 27 height 13
type input "[PERSON_NAME]"
click at [592, 282] on input "number" at bounding box center [558, 280] width 140 height 21
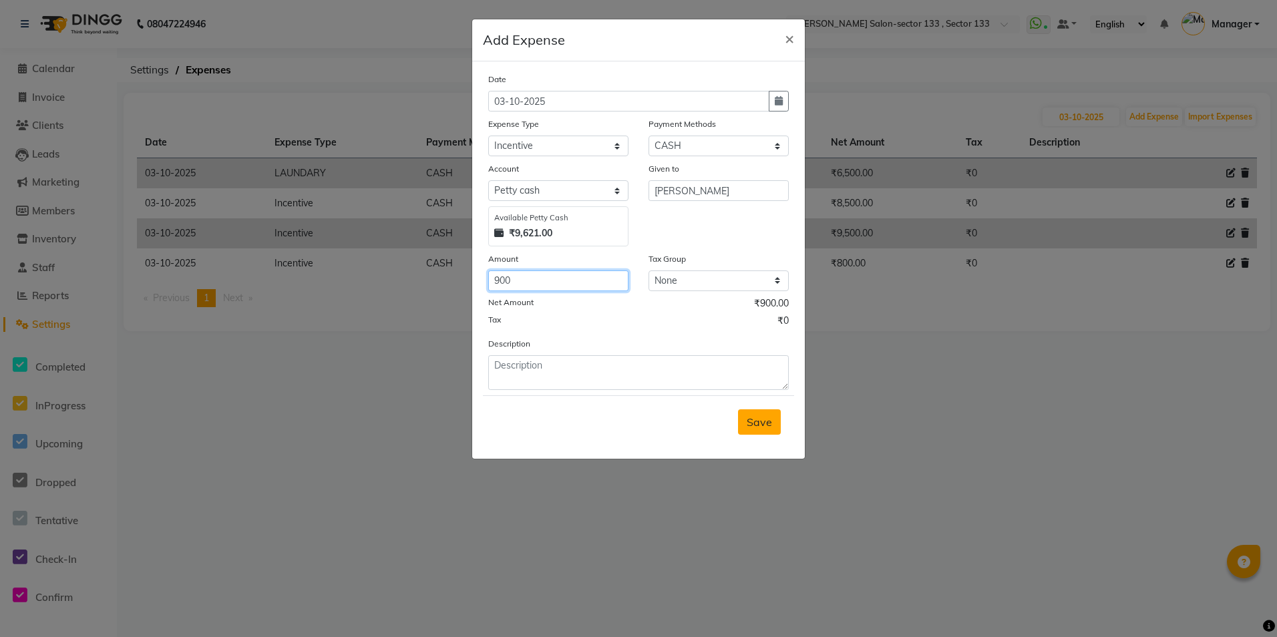
type input "900"
click at [757, 419] on span "Save" at bounding box center [759, 421] width 25 height 13
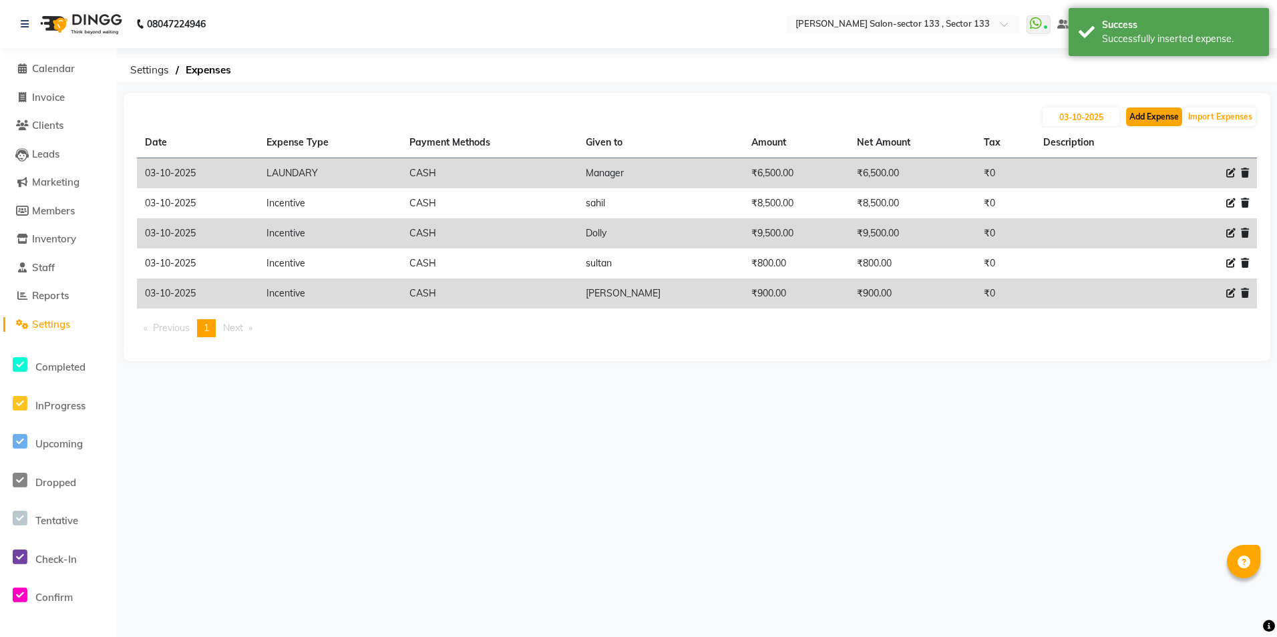
click at [1139, 121] on button "Add Expense" at bounding box center [1154, 117] width 56 height 19
select select "1"
select select "7429"
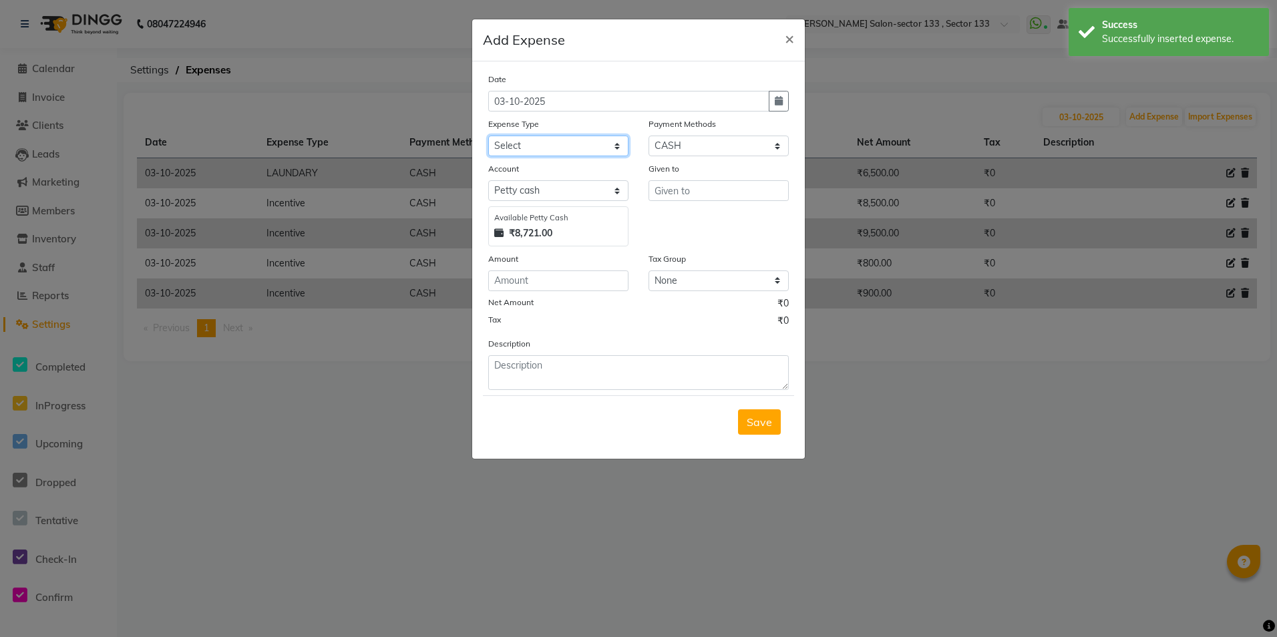
click at [567, 148] on select "Select Advance Salary BILLS client change paytm Client Snacks Coffee CONVEYANCE…" at bounding box center [558, 146] width 140 height 21
select select "12177"
click at [488, 136] on select "Select Advance Salary BILLS client change paytm Client Snacks Coffee CONVEYANCE…" at bounding box center [558, 146] width 140 height 21
click at [689, 192] on input "text" at bounding box center [718, 190] width 140 height 21
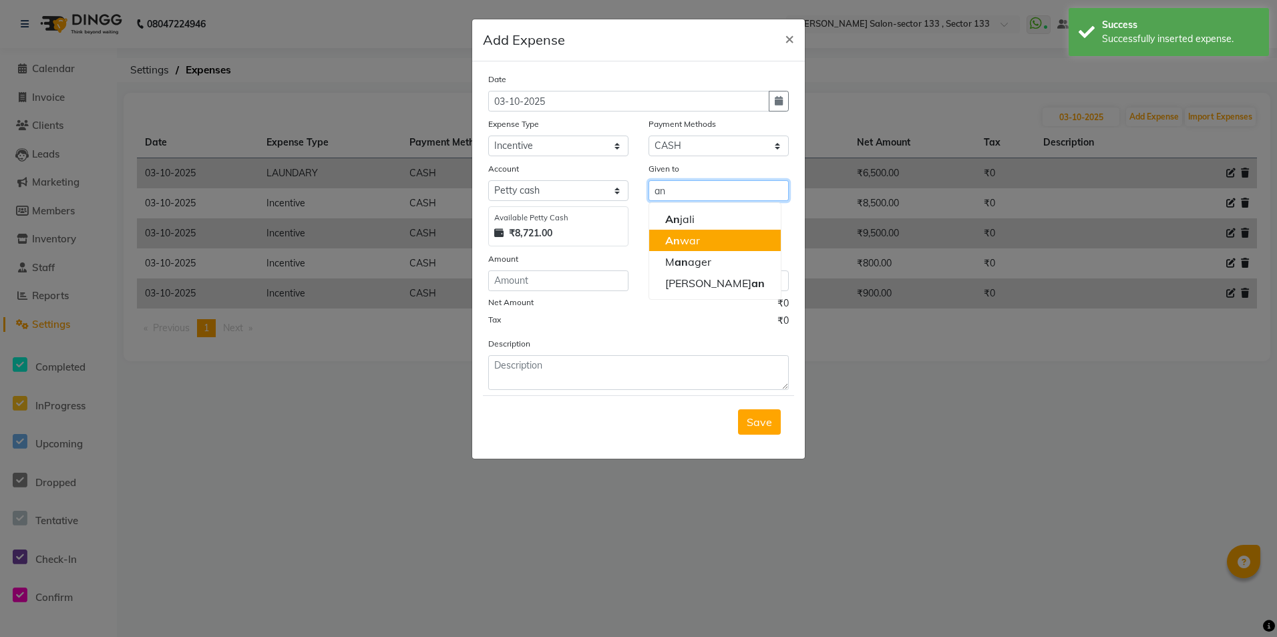
click at [699, 233] on button "An war" at bounding box center [715, 240] width 132 height 21
type input "[PERSON_NAME]"
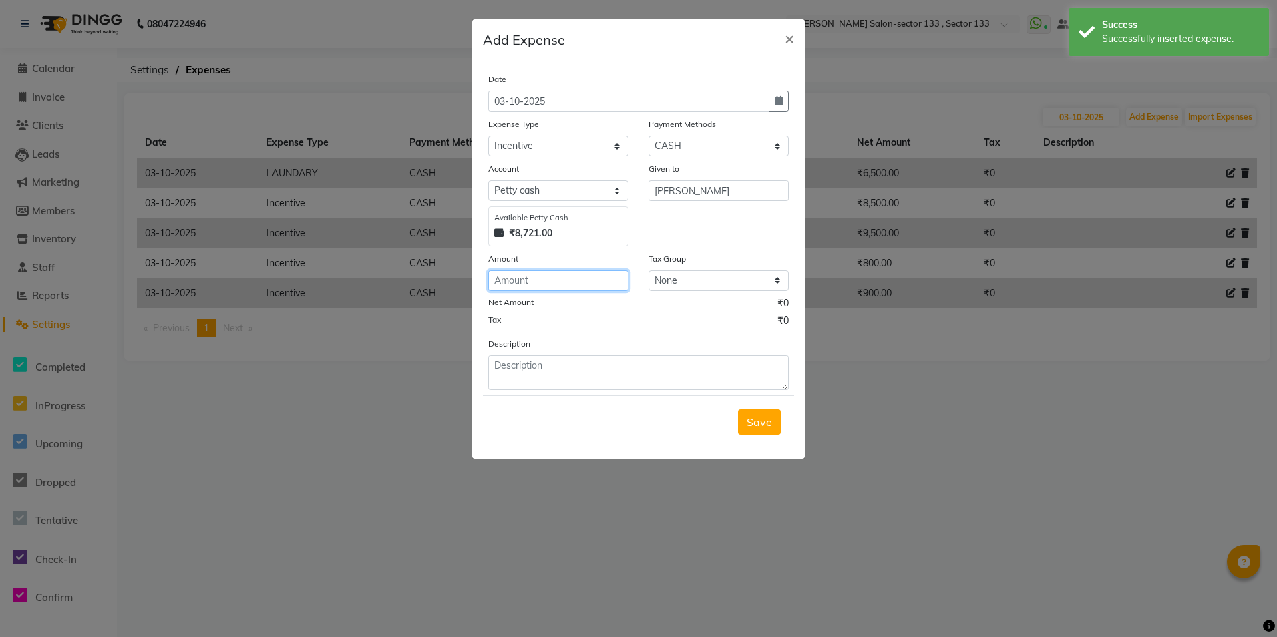
click at [548, 279] on input "number" at bounding box center [558, 280] width 140 height 21
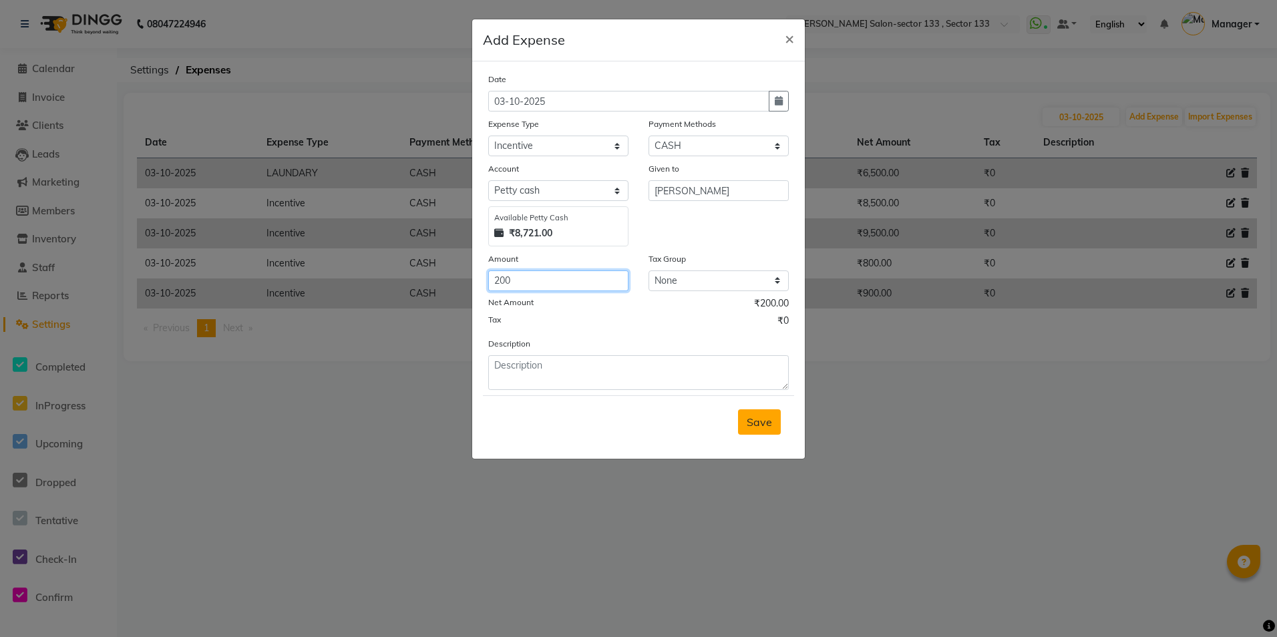
type input "200"
click at [759, 429] on button "Save" at bounding box center [759, 421] width 43 height 25
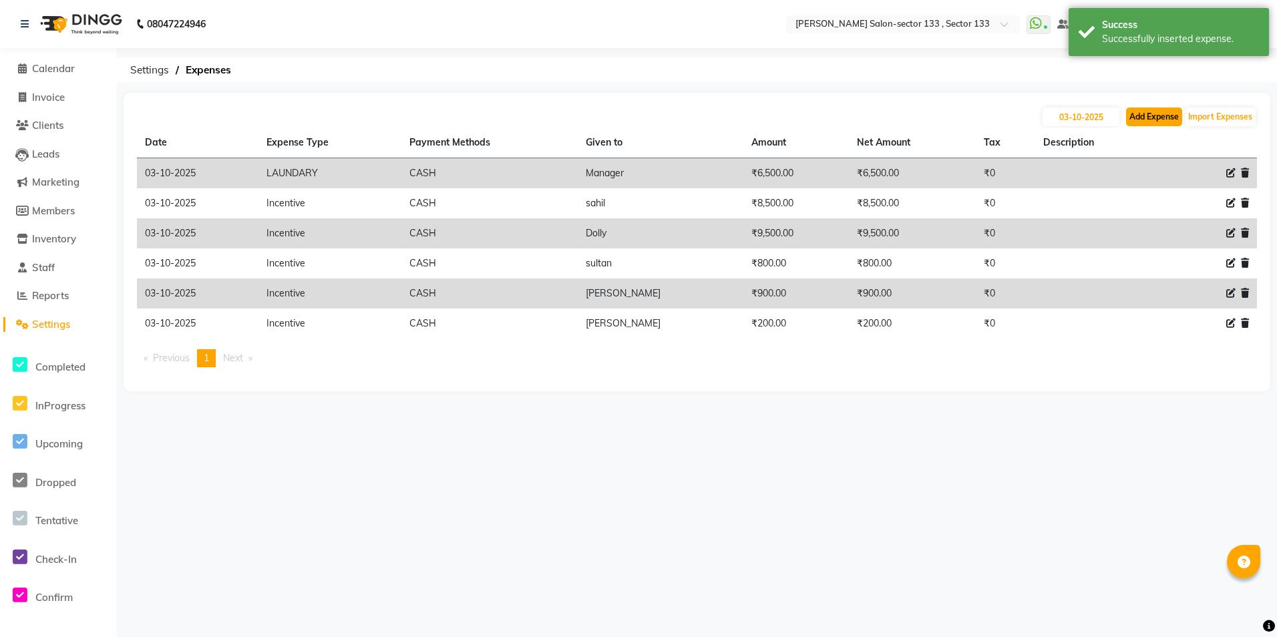
click at [1176, 114] on button "Add Expense" at bounding box center [1154, 117] width 56 height 19
select select "1"
select select "7429"
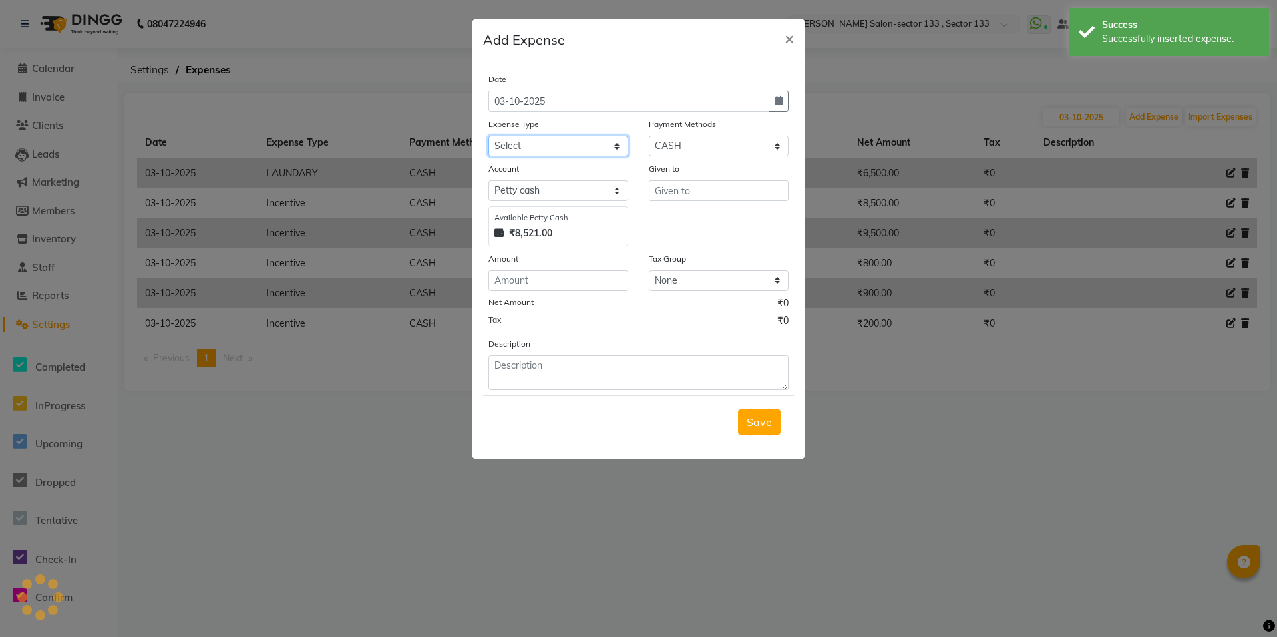
click at [575, 145] on select "Select Advance Salary BILLS client change paytm Client Snacks Coffee CONVEYANCE…" at bounding box center [558, 146] width 140 height 21
select select "12177"
click at [488, 136] on select "Select Advance Salary BILLS client change paytm Client Snacks Coffee CONVEYANCE…" at bounding box center [558, 146] width 140 height 21
click at [644, 196] on div "Given to" at bounding box center [718, 204] width 160 height 85
click at [671, 193] on input "text" at bounding box center [718, 190] width 140 height 21
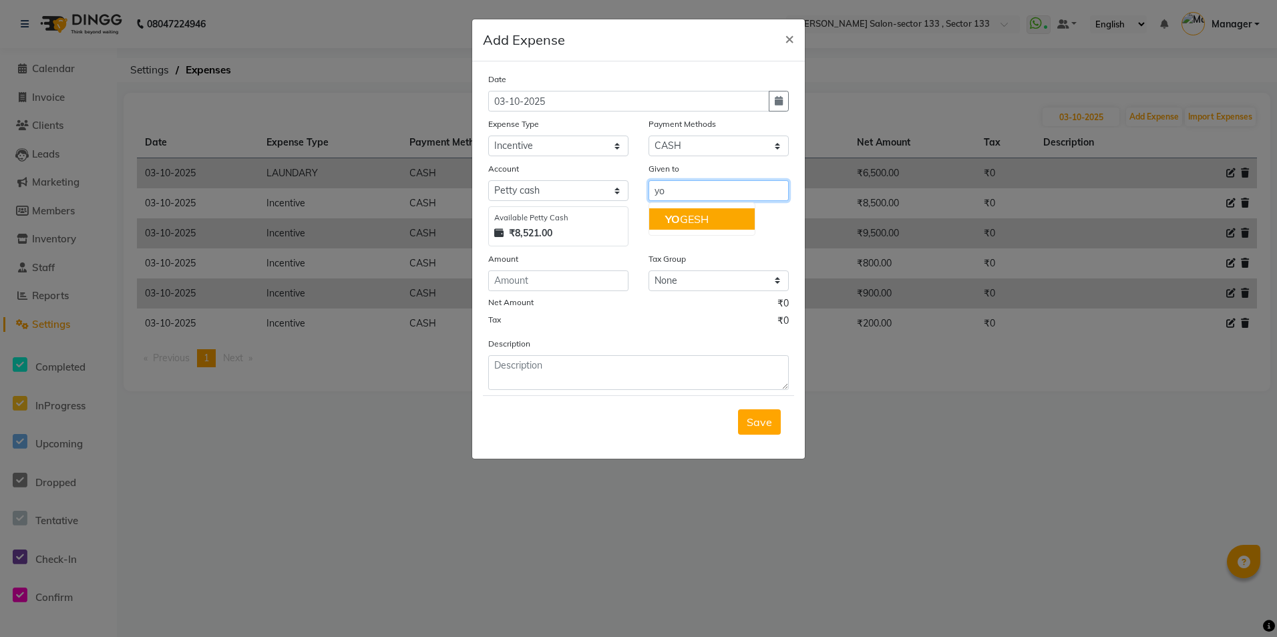
click at [676, 221] on span "YO" at bounding box center [672, 218] width 15 height 13
type input "YOGESH"
click at [577, 272] on input "number" at bounding box center [558, 280] width 140 height 21
type input "200"
click at [761, 425] on span "Save" at bounding box center [759, 421] width 25 height 13
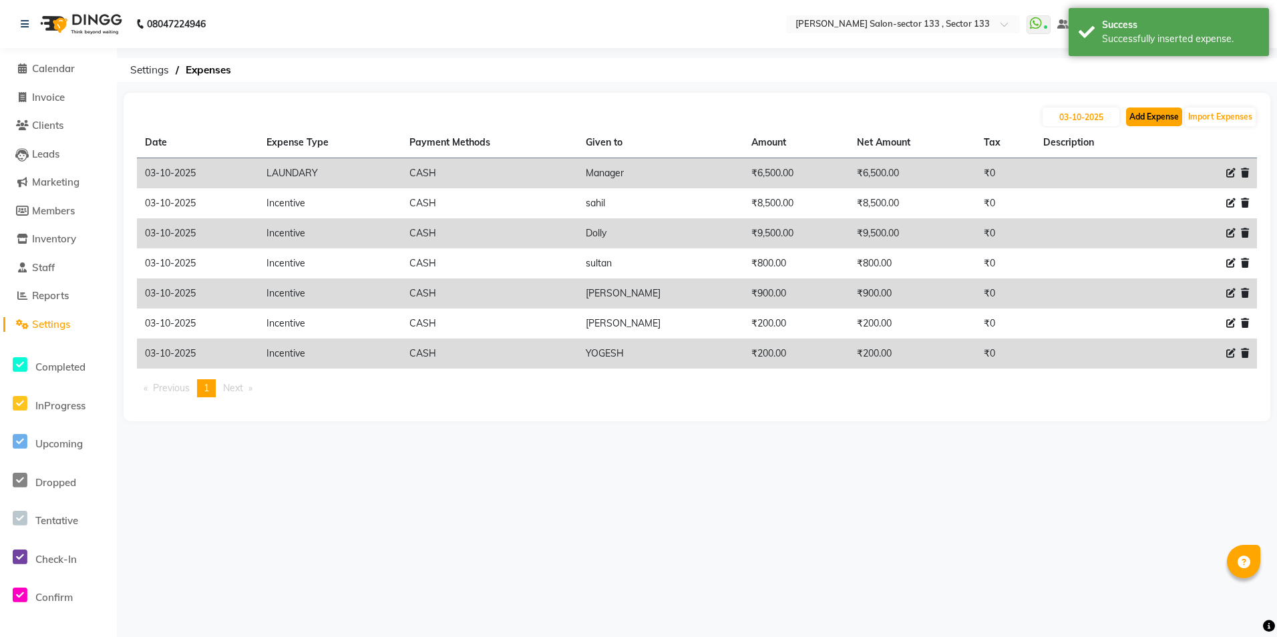
click at [1159, 114] on button "Add Expense" at bounding box center [1154, 117] width 56 height 19
select select "1"
select select "7429"
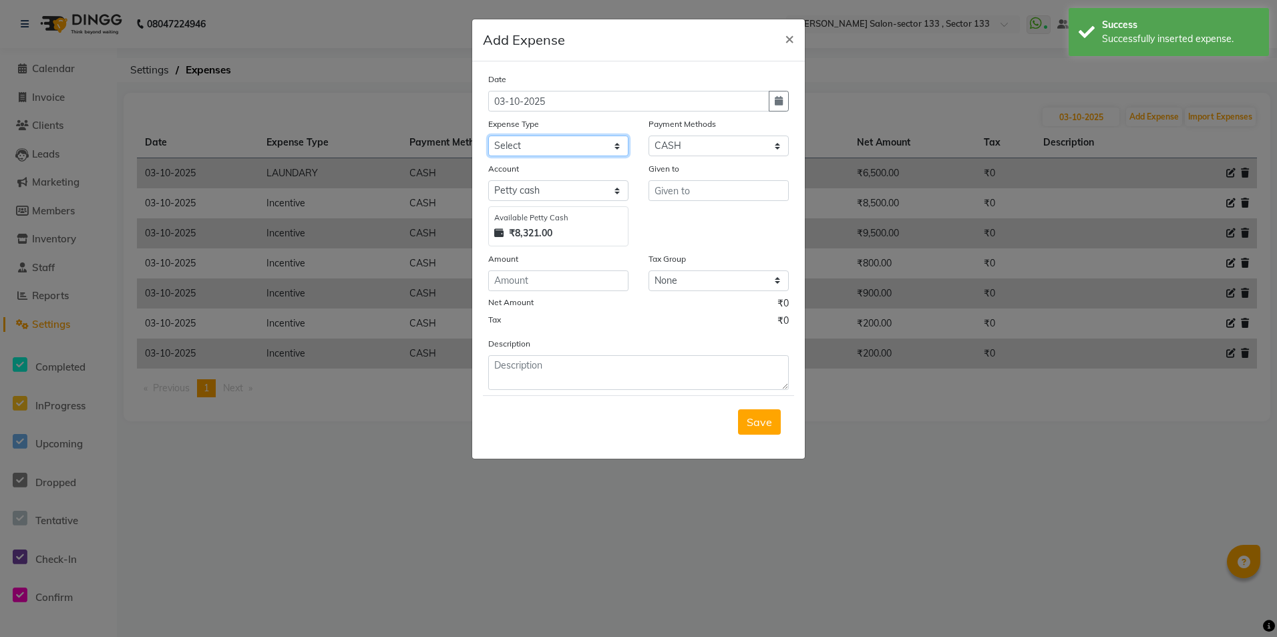
click at [552, 144] on select "Select Advance Salary BILLS client change paytm Client Snacks Coffee CONVEYANCE…" at bounding box center [558, 146] width 140 height 21
click at [488, 136] on select "Select Advance Salary BILLS client change paytm Client Snacks Coffee CONVEYANCE…" at bounding box center [558, 146] width 140 height 21
click at [561, 144] on select "Select Advance Salary BILLS client change paytm Client Snacks Coffee CONVEYANCE…" at bounding box center [558, 146] width 140 height 21
select select "12177"
click at [488, 136] on select "Select Advance Salary BILLS client change paytm Client Snacks Coffee CONVEYANCE…" at bounding box center [558, 146] width 140 height 21
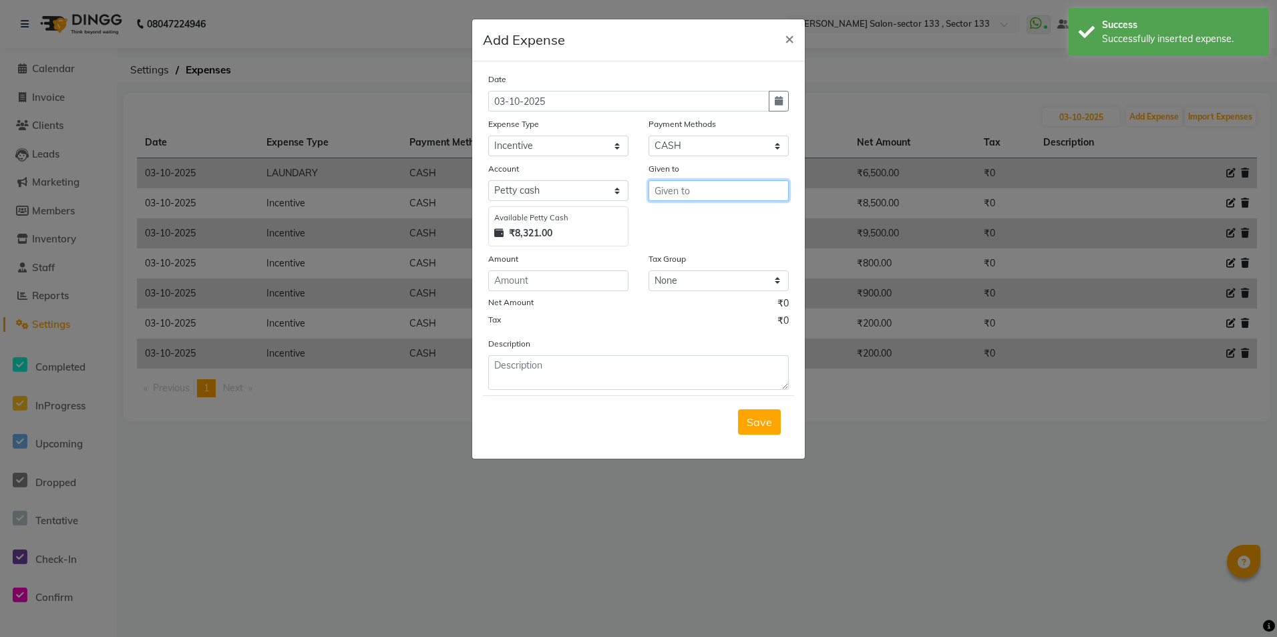
click at [710, 200] on input "text" at bounding box center [718, 190] width 140 height 21
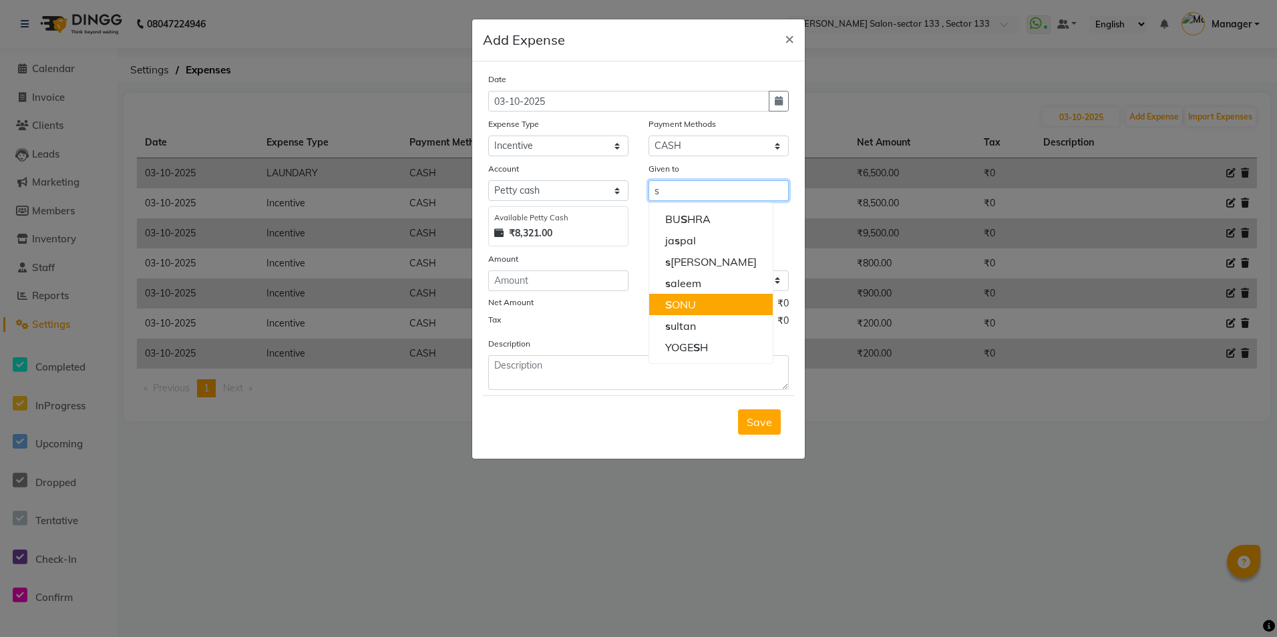
click at [722, 310] on button "S ONU" at bounding box center [711, 304] width 124 height 21
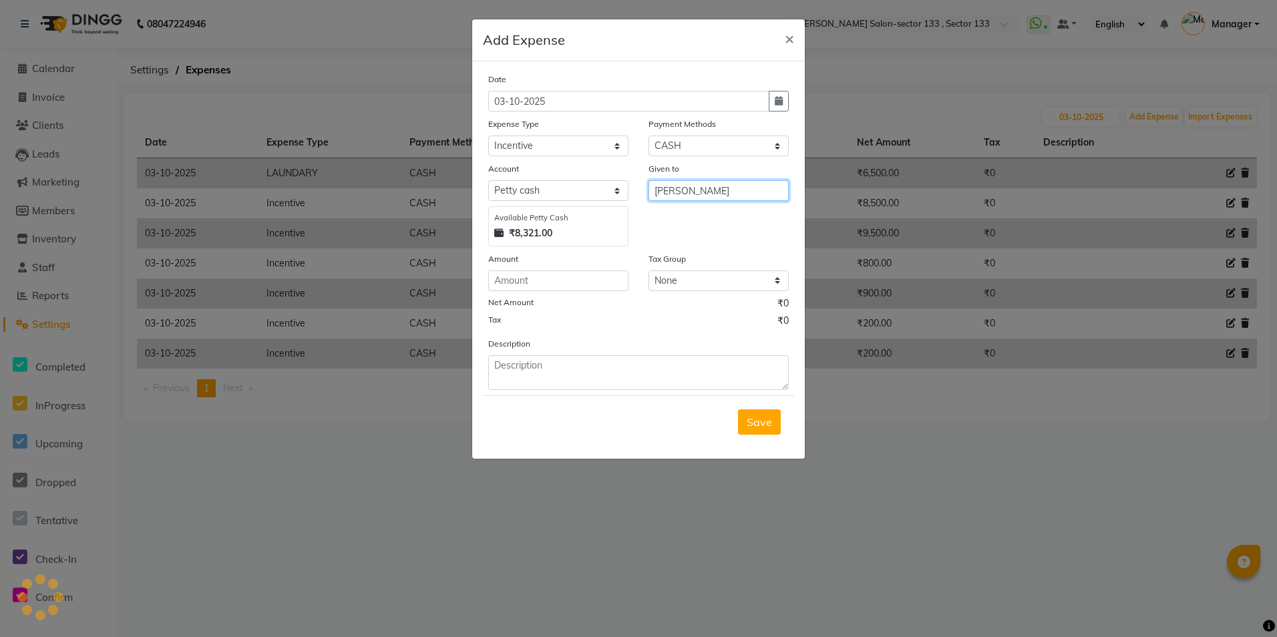
type input "[PERSON_NAME]"
click at [596, 284] on input "number" at bounding box center [558, 280] width 140 height 21
type input "400"
click at [773, 419] on button "Save" at bounding box center [759, 421] width 43 height 25
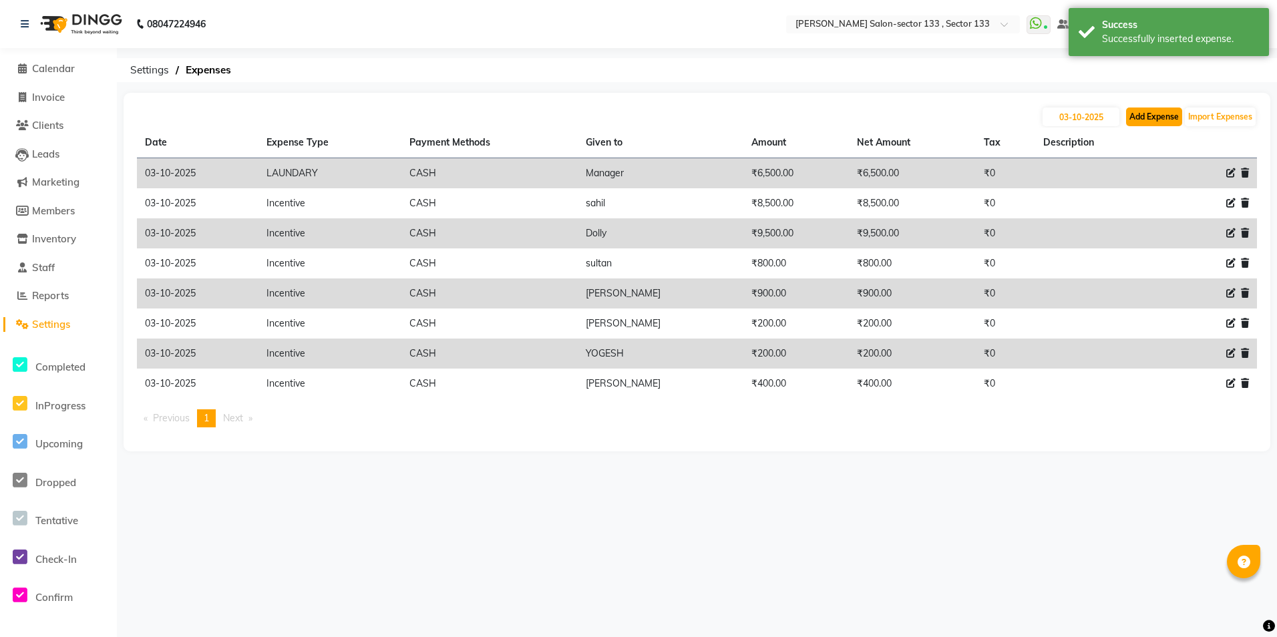
click at [1145, 118] on button "Add Expense" at bounding box center [1154, 117] width 56 height 19
select select "1"
select select "7429"
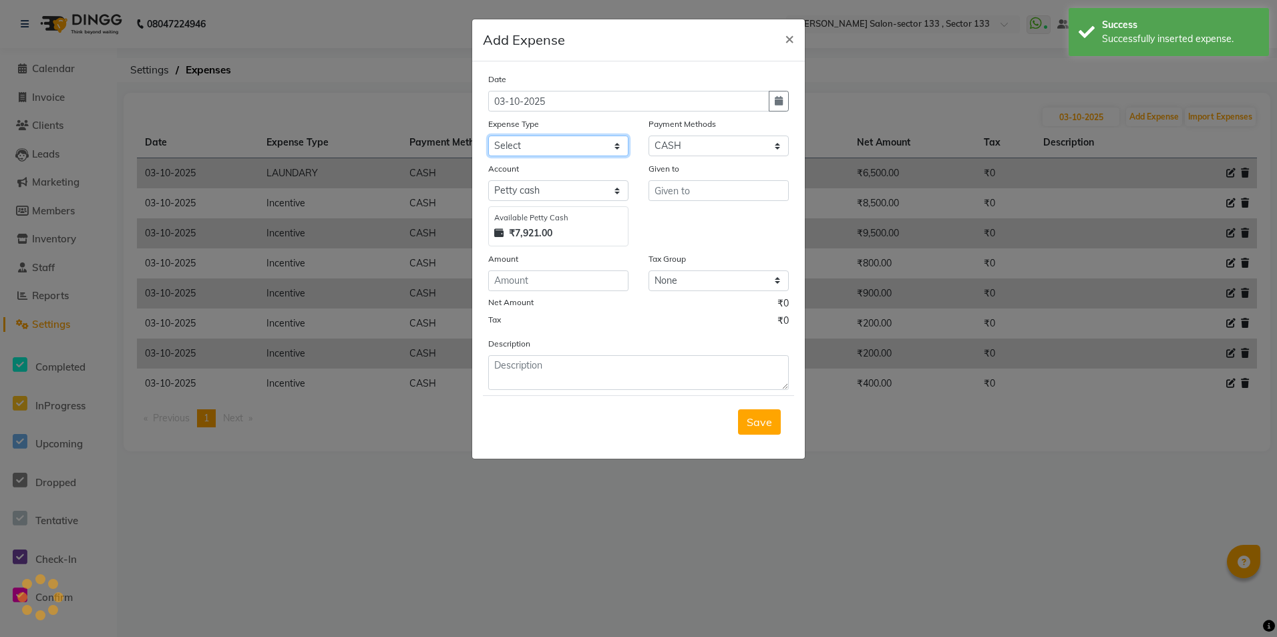
click at [512, 144] on select "Select Advance Salary BILLS client change paytm Client Snacks Coffee CONVEYANCE…" at bounding box center [558, 146] width 140 height 21
select select "12177"
click at [488, 136] on select "Select Advance Salary BILLS client change paytm Client Snacks Coffee CONVEYANCE…" at bounding box center [558, 146] width 140 height 21
click at [694, 195] on input "text" at bounding box center [718, 190] width 140 height 21
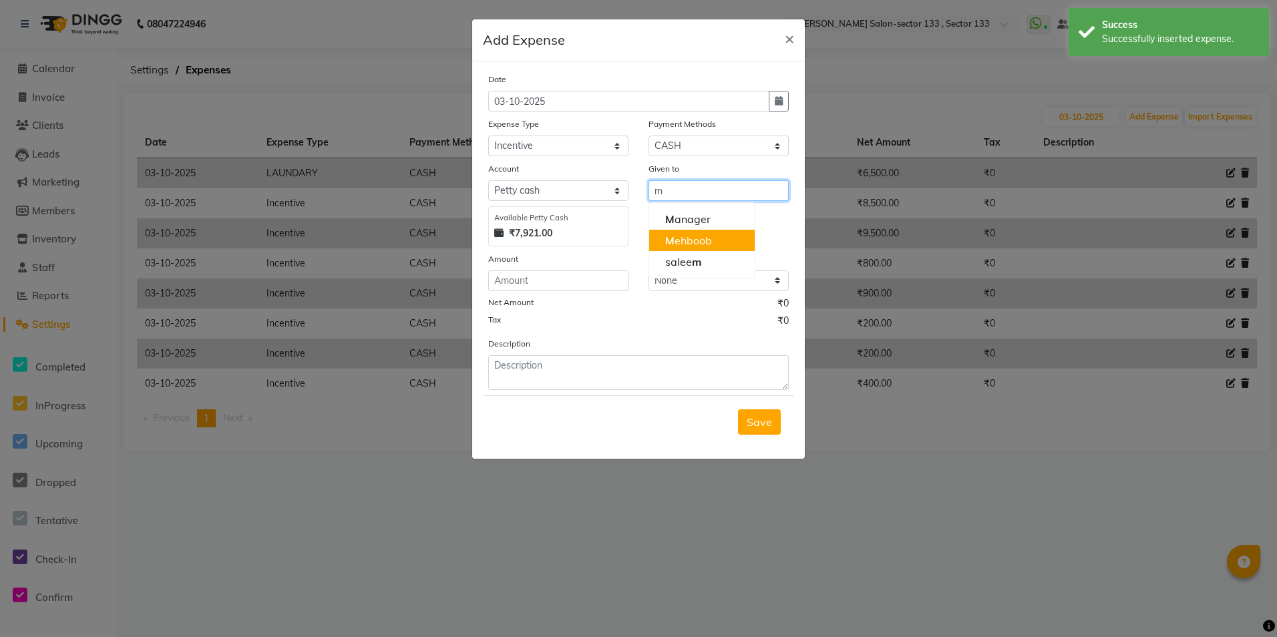
click at [715, 240] on button "M ehboob" at bounding box center [702, 240] width 106 height 21
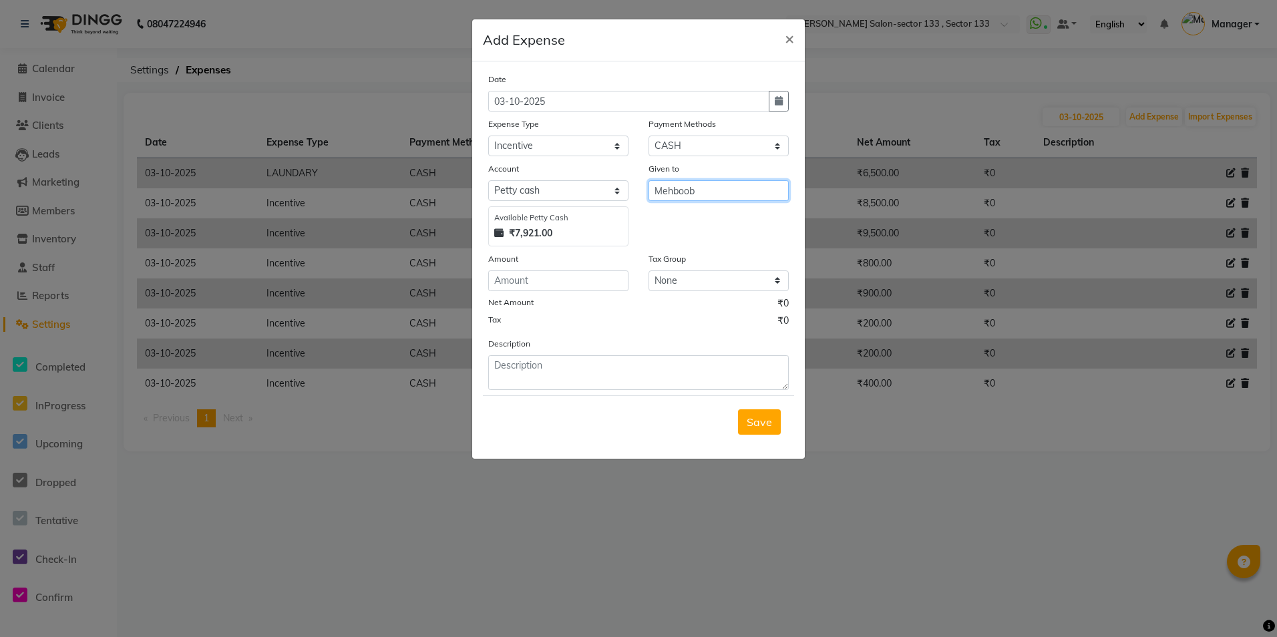
type input "Mehboob"
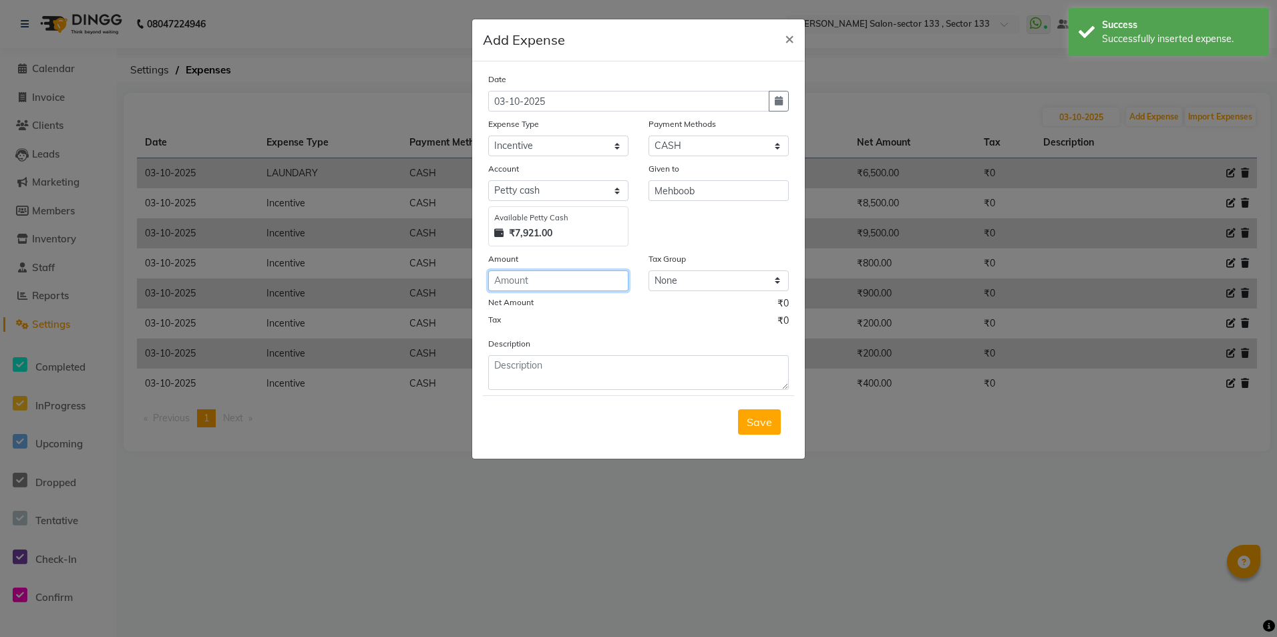
click at [552, 284] on input "number" at bounding box center [558, 280] width 140 height 21
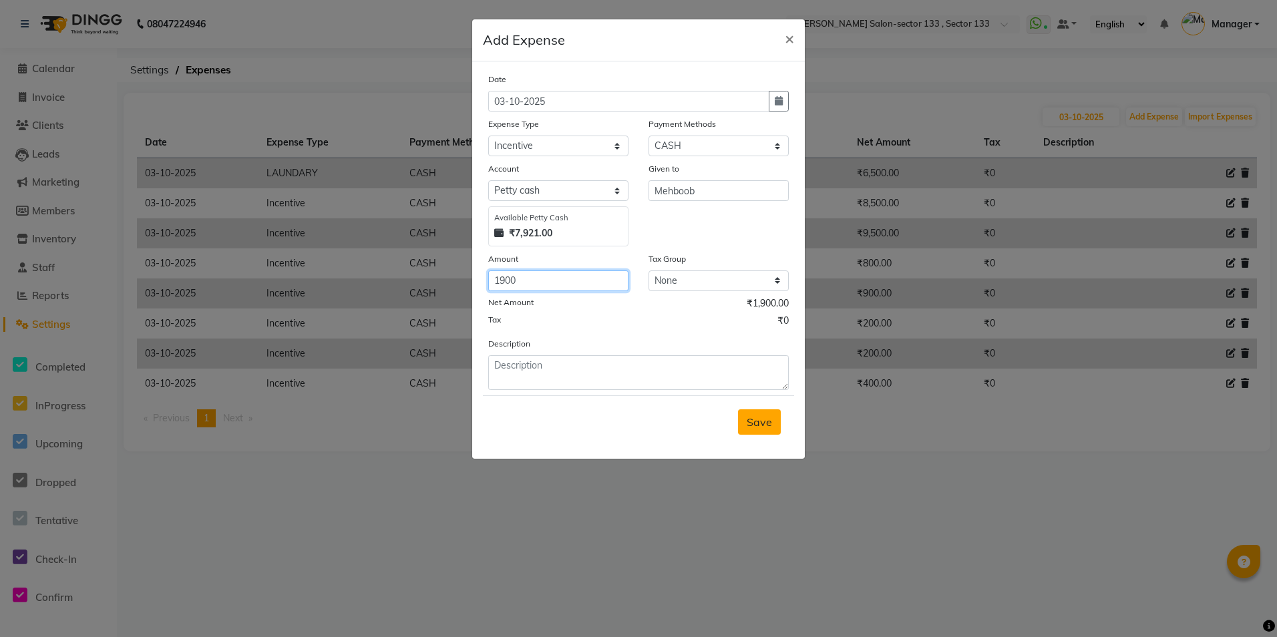
type input "1900"
click at [762, 425] on span "Save" at bounding box center [759, 421] width 25 height 13
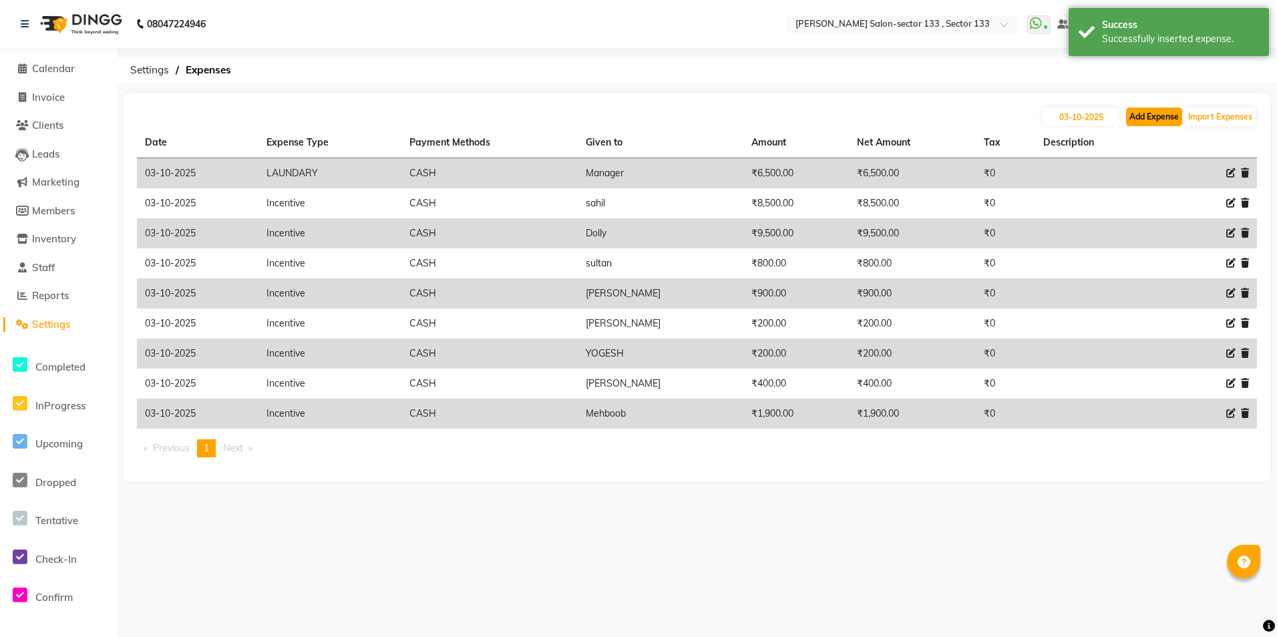
click at [1131, 116] on button "Add Expense" at bounding box center [1154, 117] width 56 height 19
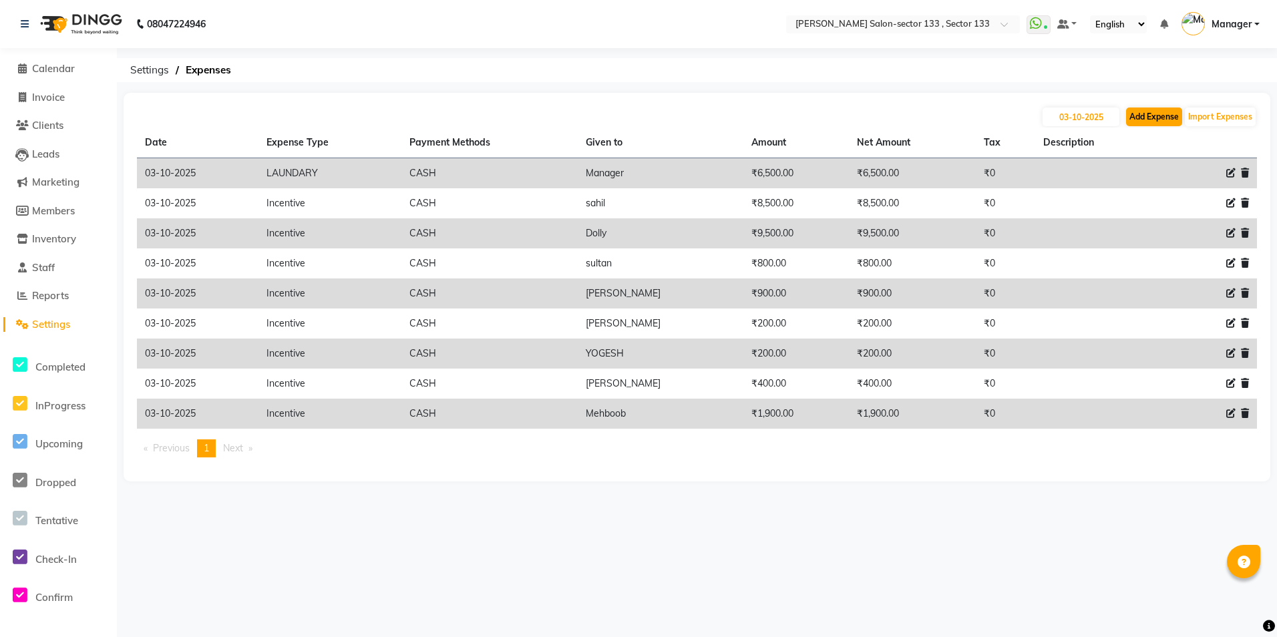
select select "1"
select select "7429"
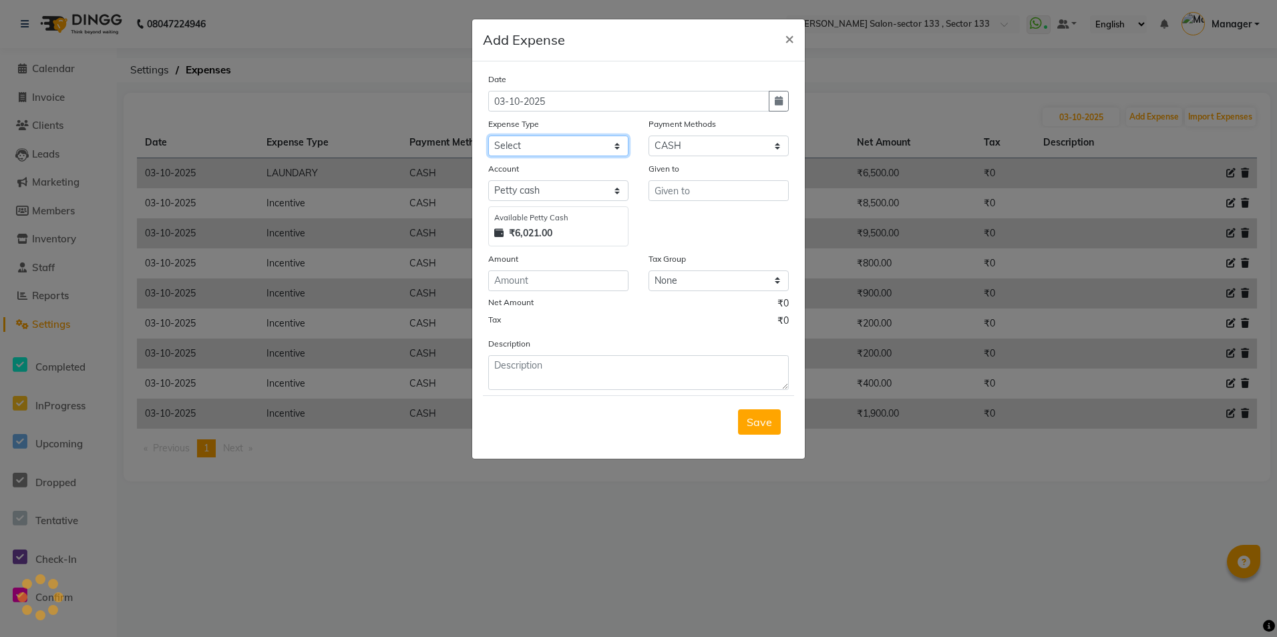
click at [527, 146] on select "Select Advance Salary BILLS client change paytm Client Snacks Coffee CONVEYANCE…" at bounding box center [558, 146] width 140 height 21
select select "12177"
click at [488, 136] on select "Select Advance Salary BILLS client change paytm Client Snacks Coffee CONVEYANCE…" at bounding box center [558, 146] width 140 height 21
click at [692, 188] on input "text" at bounding box center [718, 190] width 140 height 21
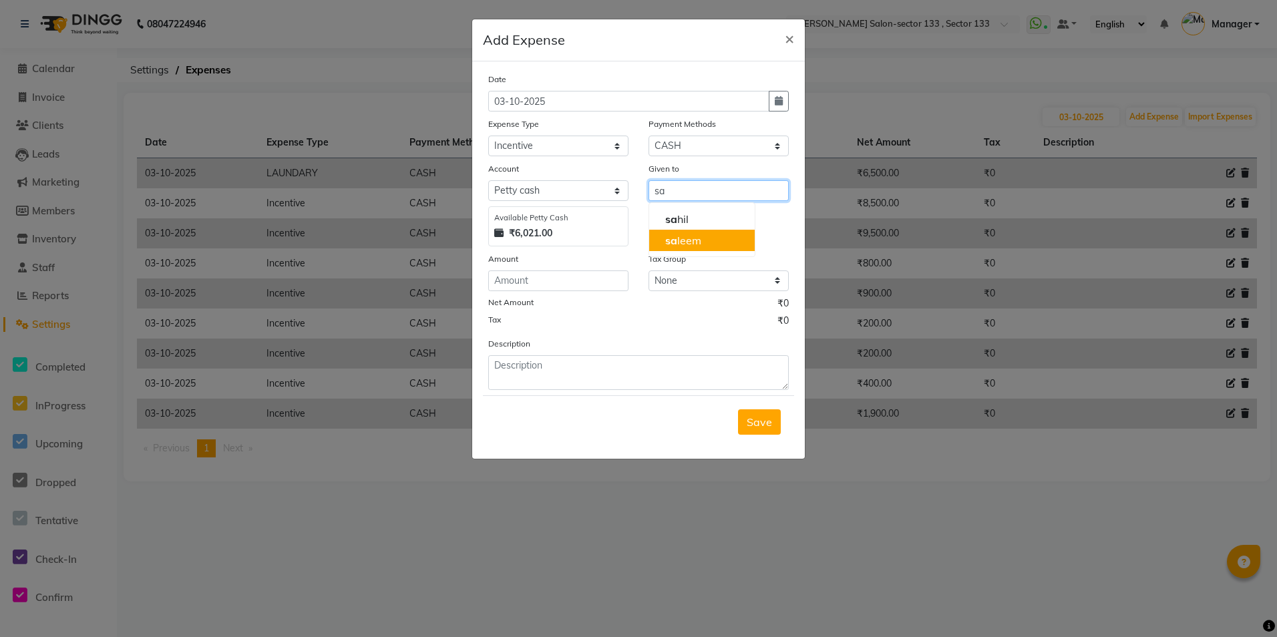
click at [709, 232] on button "sa leem" at bounding box center [702, 240] width 106 height 21
type input "saleem"
click at [612, 288] on input "number" at bounding box center [558, 280] width 140 height 21
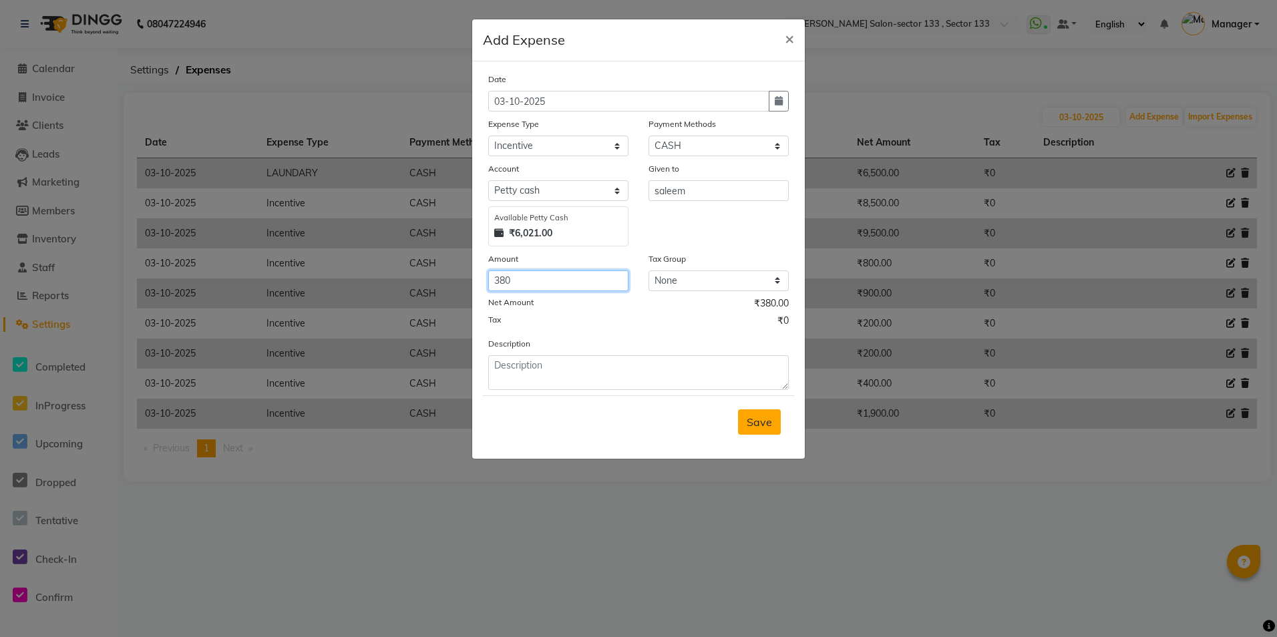
type input "380"
click at [774, 431] on button "Save" at bounding box center [759, 421] width 43 height 25
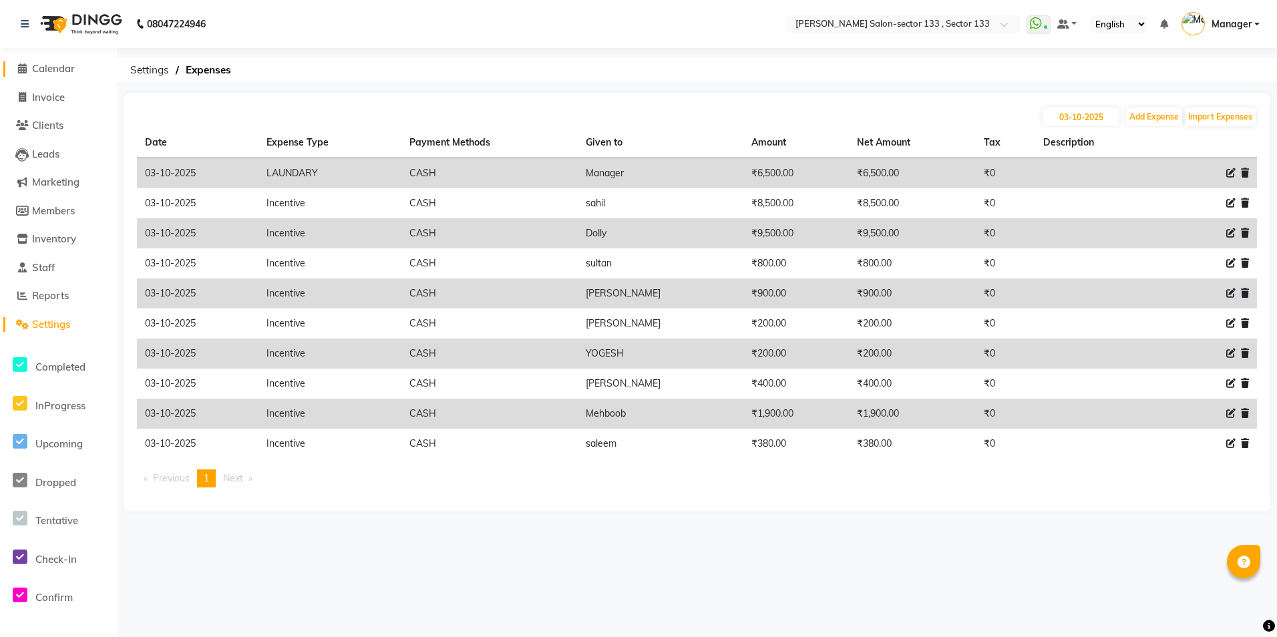
click at [63, 70] on span "Calendar" at bounding box center [53, 68] width 43 height 13
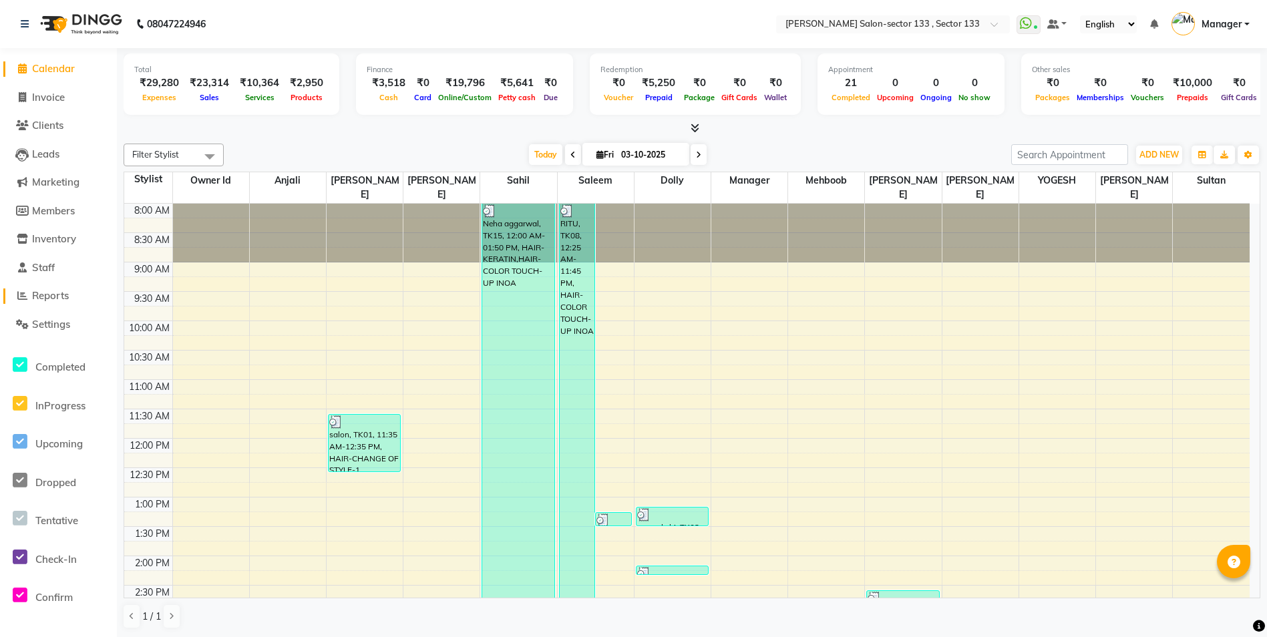
click at [72, 293] on link "Reports" at bounding box center [58, 295] width 110 height 15
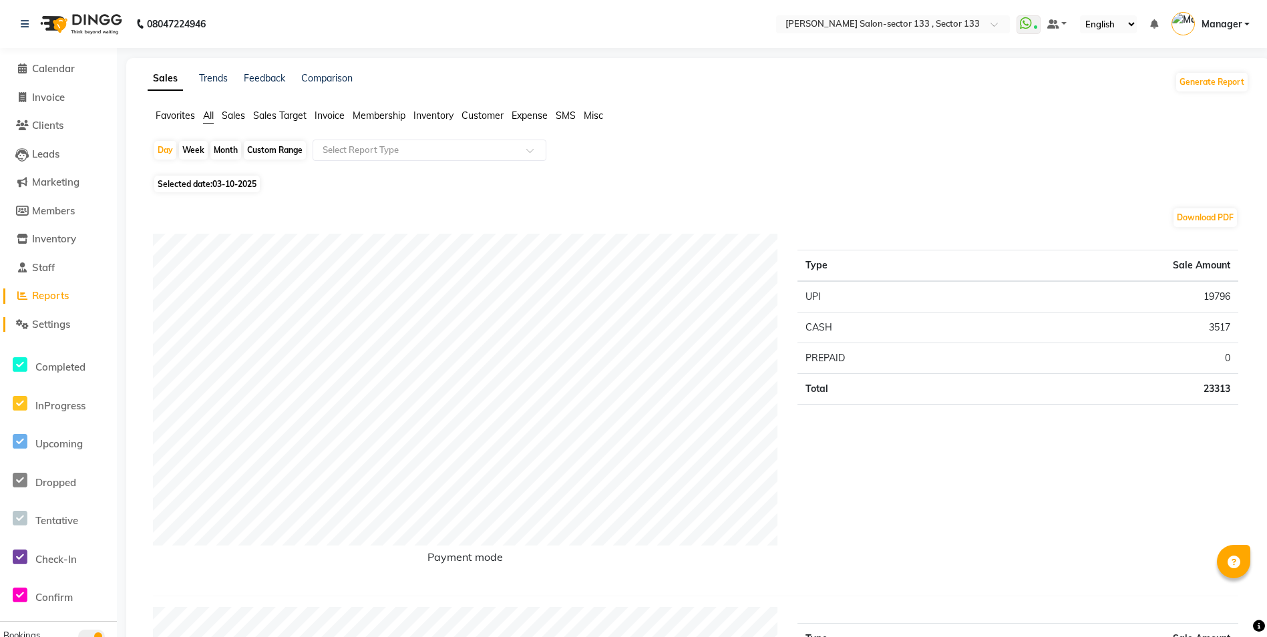
click at [57, 319] on span "Settings" at bounding box center [51, 324] width 38 height 13
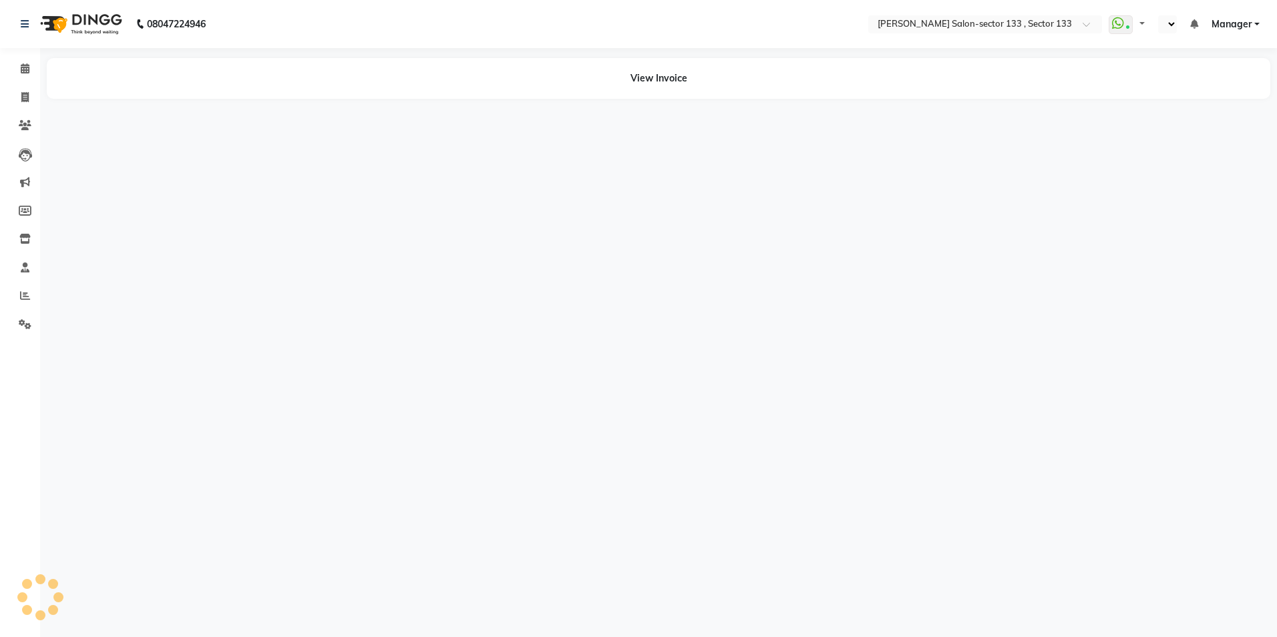
select select "en"
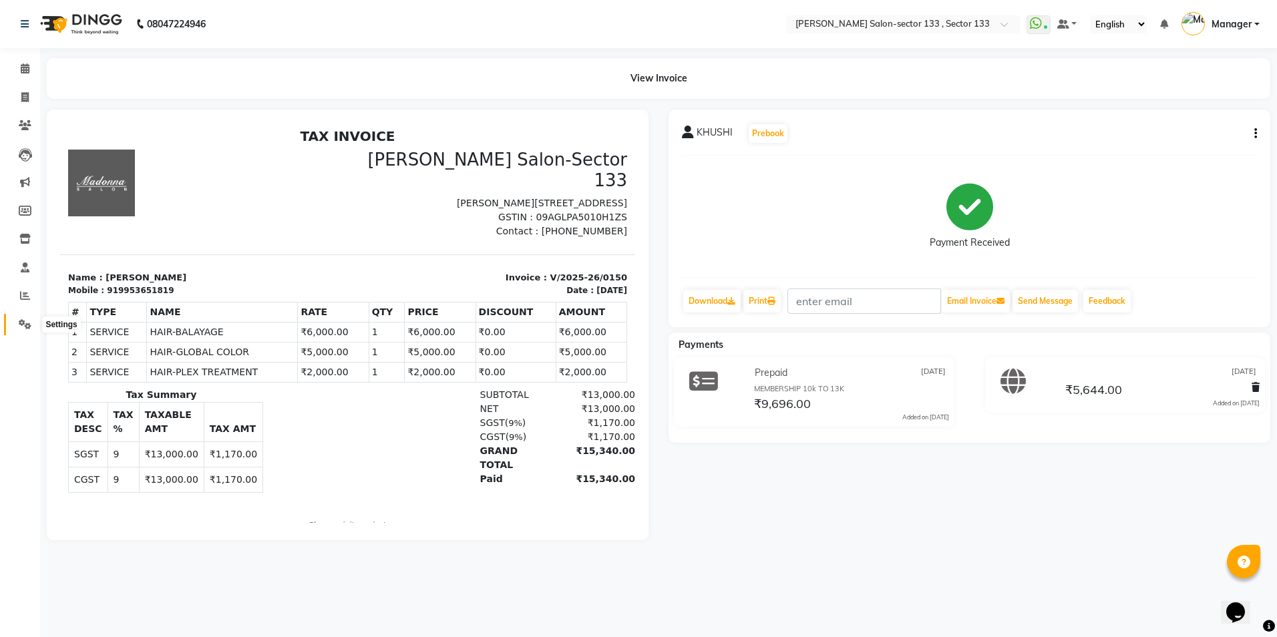
click at [23, 321] on icon at bounding box center [25, 324] width 13 height 10
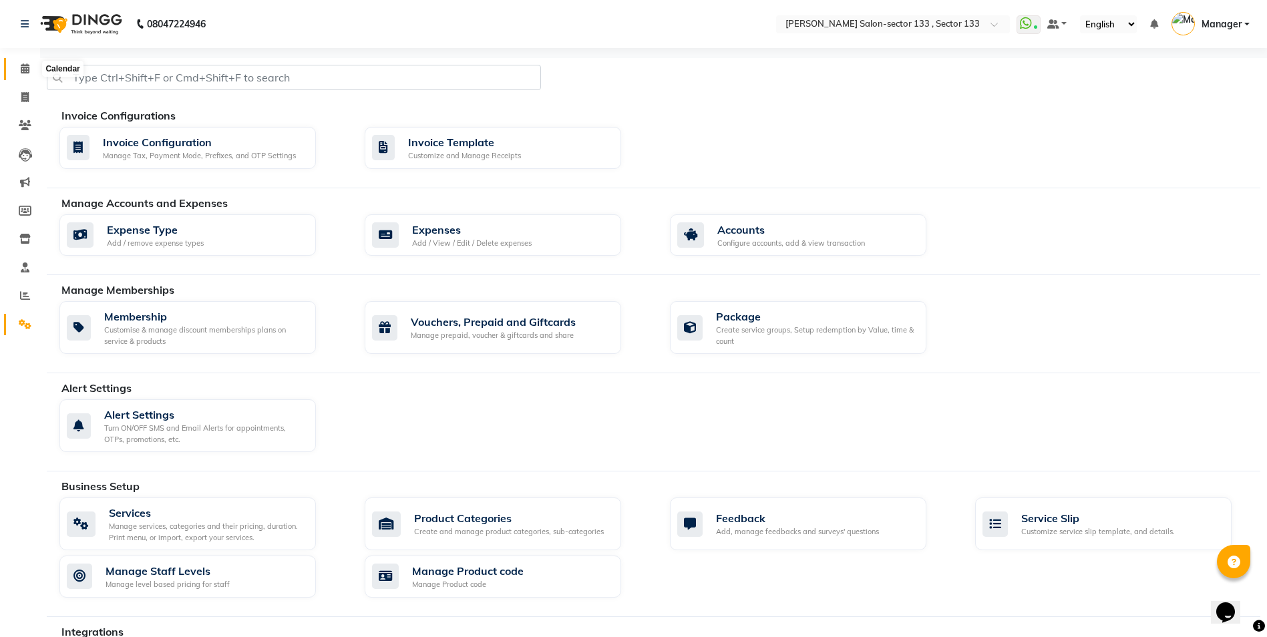
click at [33, 73] on span at bounding box center [24, 68] width 23 height 15
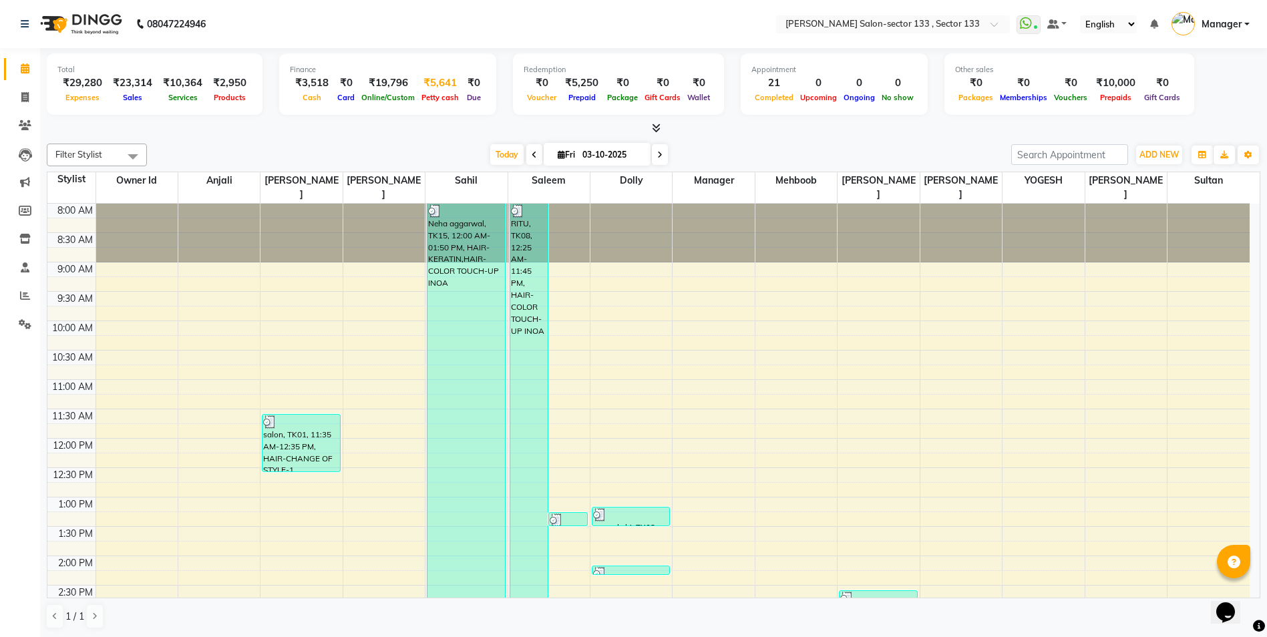
click at [433, 92] on div "Petty cash" at bounding box center [440, 97] width 44 height 14
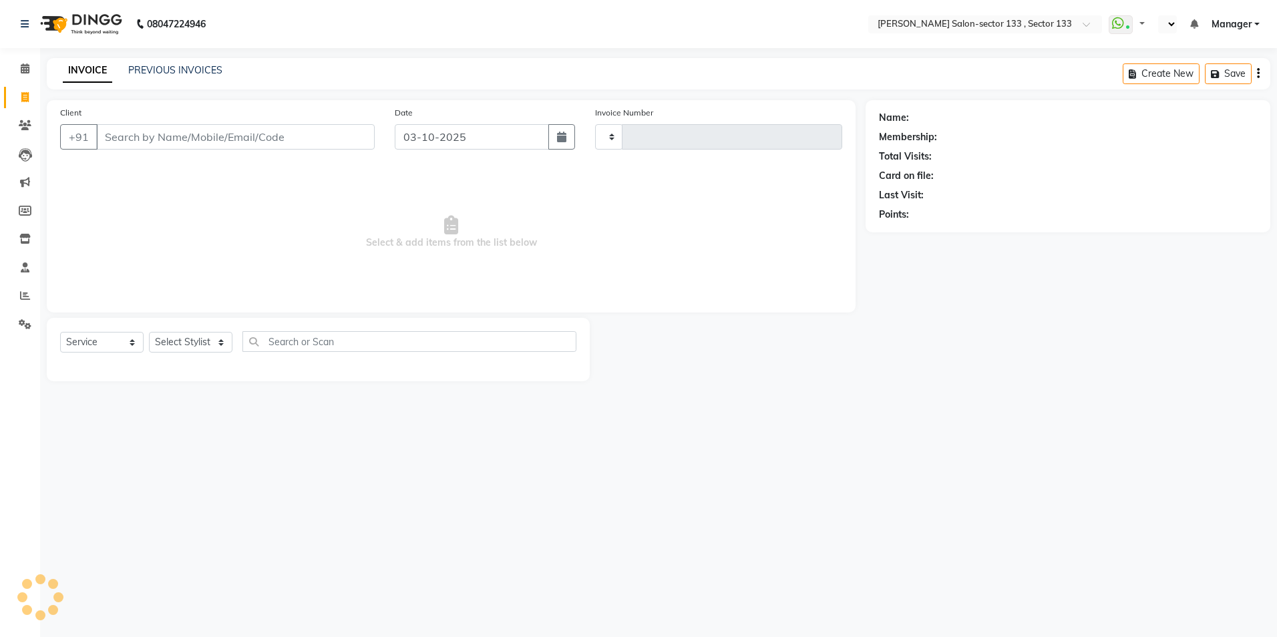
select select "service"
type input "2151"
select select "en"
select select "8302"
click at [176, 132] on input "Client" at bounding box center [235, 136] width 278 height 25
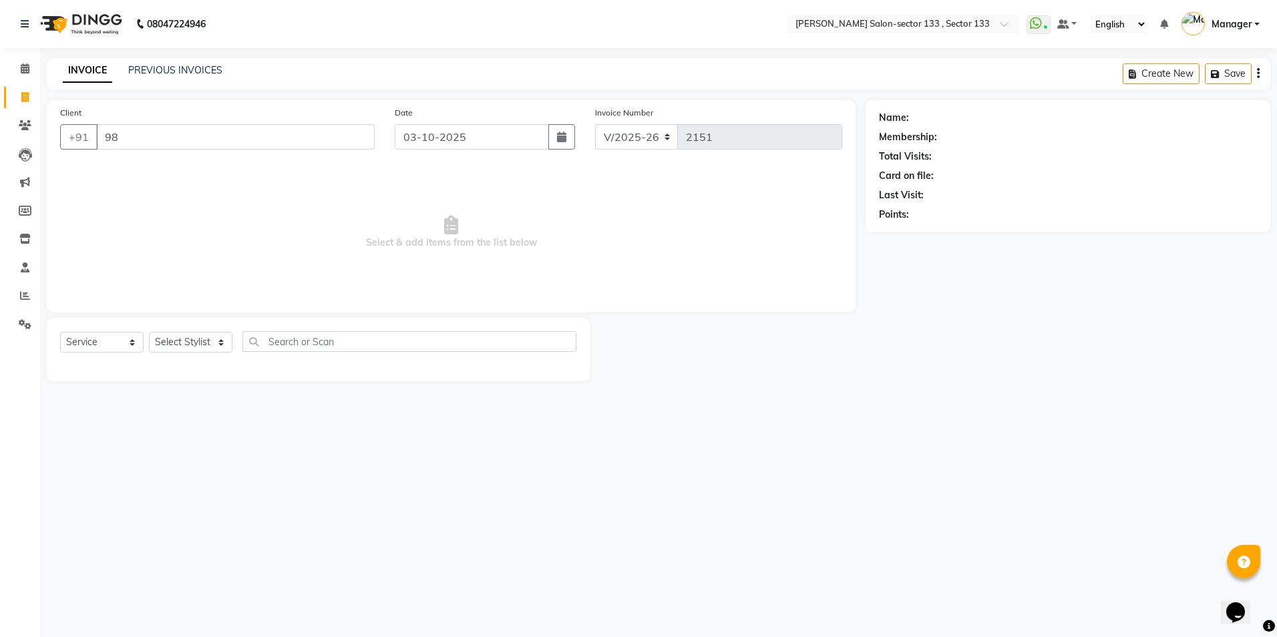
type input "9"
